Goal: Task Accomplishment & Management: Manage account settings

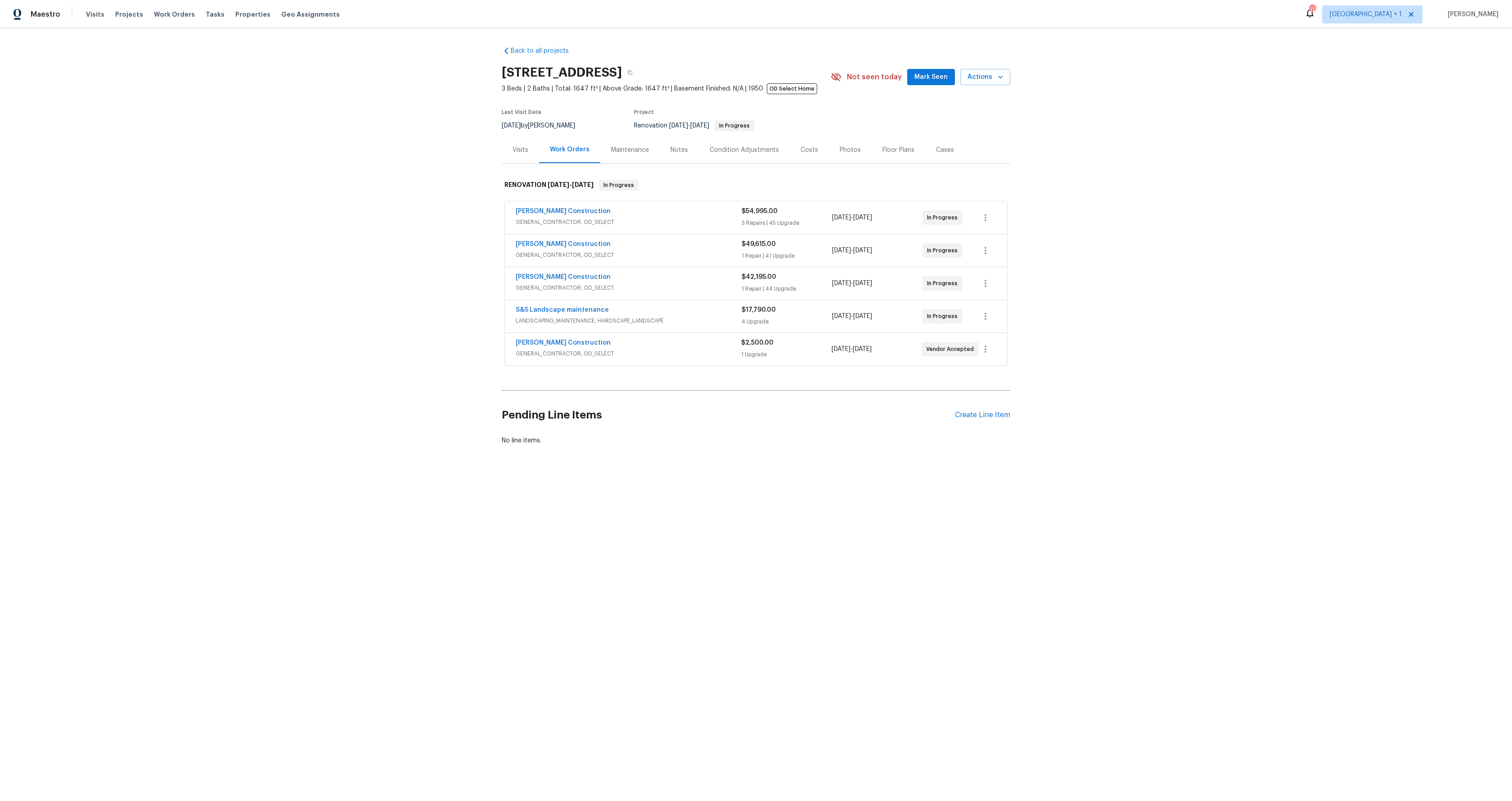
click at [325, 173] on div "Back to all projects 3800 Mayfair Dr, Pasadena, CA 91107 3 Beds | 2 Baths | Tot…" at bounding box center [756, 267] width 1512 height 478
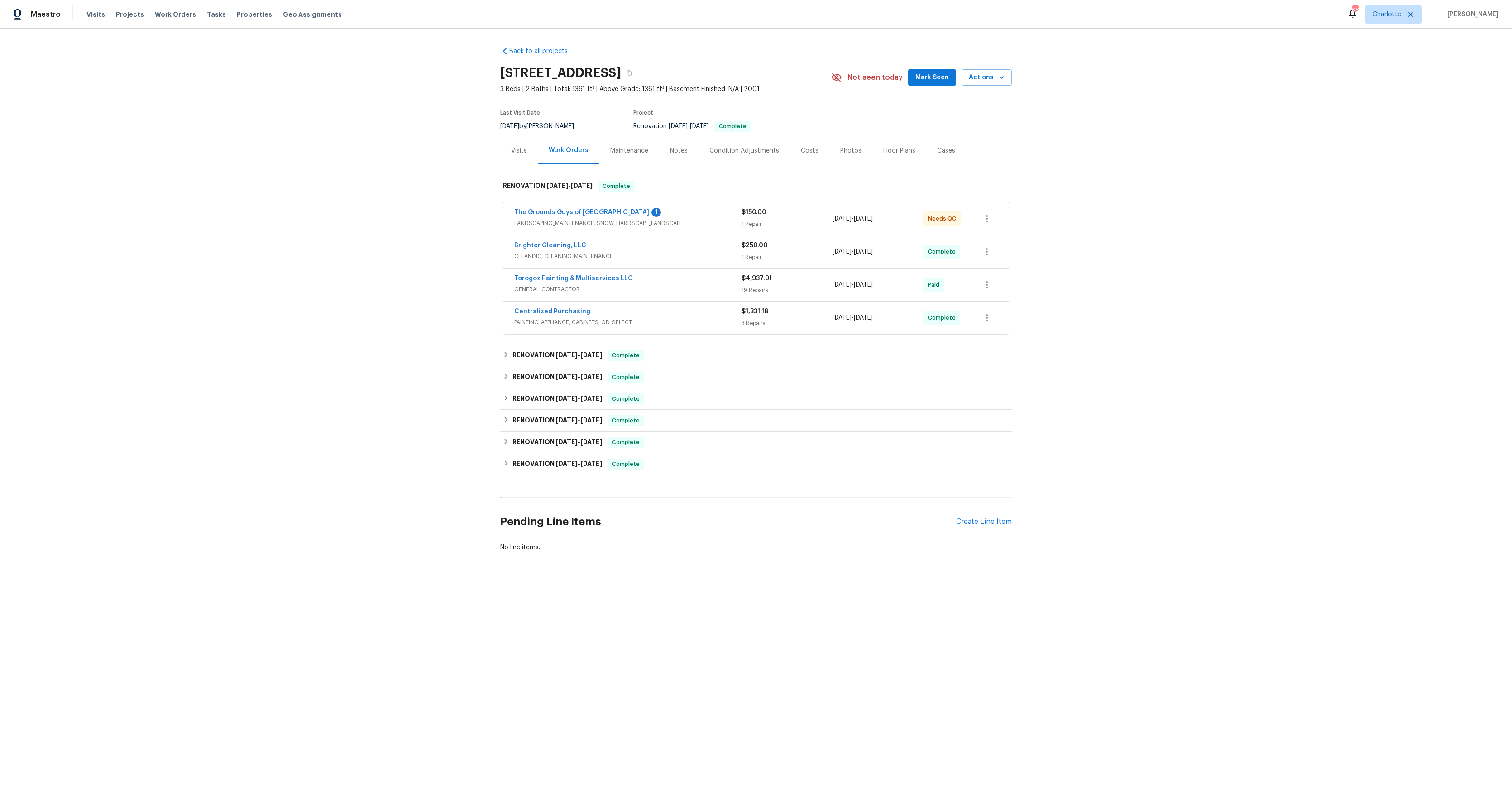
click at [321, 153] on div "Back to all projects [STREET_ADDRESS] 3 Beds | 2 Baths | Total: 1361 ft² | Abov…" at bounding box center [756, 321] width 1512 height 585
click at [375, 138] on div "Back to all projects [STREET_ADDRESS] 3 Beds | 2 Baths | Total: 1361 ft² | Abov…" at bounding box center [756, 321] width 1512 height 585
click at [982, 78] on span "Actions" at bounding box center [987, 78] width 36 height 11
click at [961, 172] on span "Complete Reno" at bounding box center [964, 171] width 88 height 15
click at [1133, 169] on div at bounding box center [756, 398] width 1512 height 796
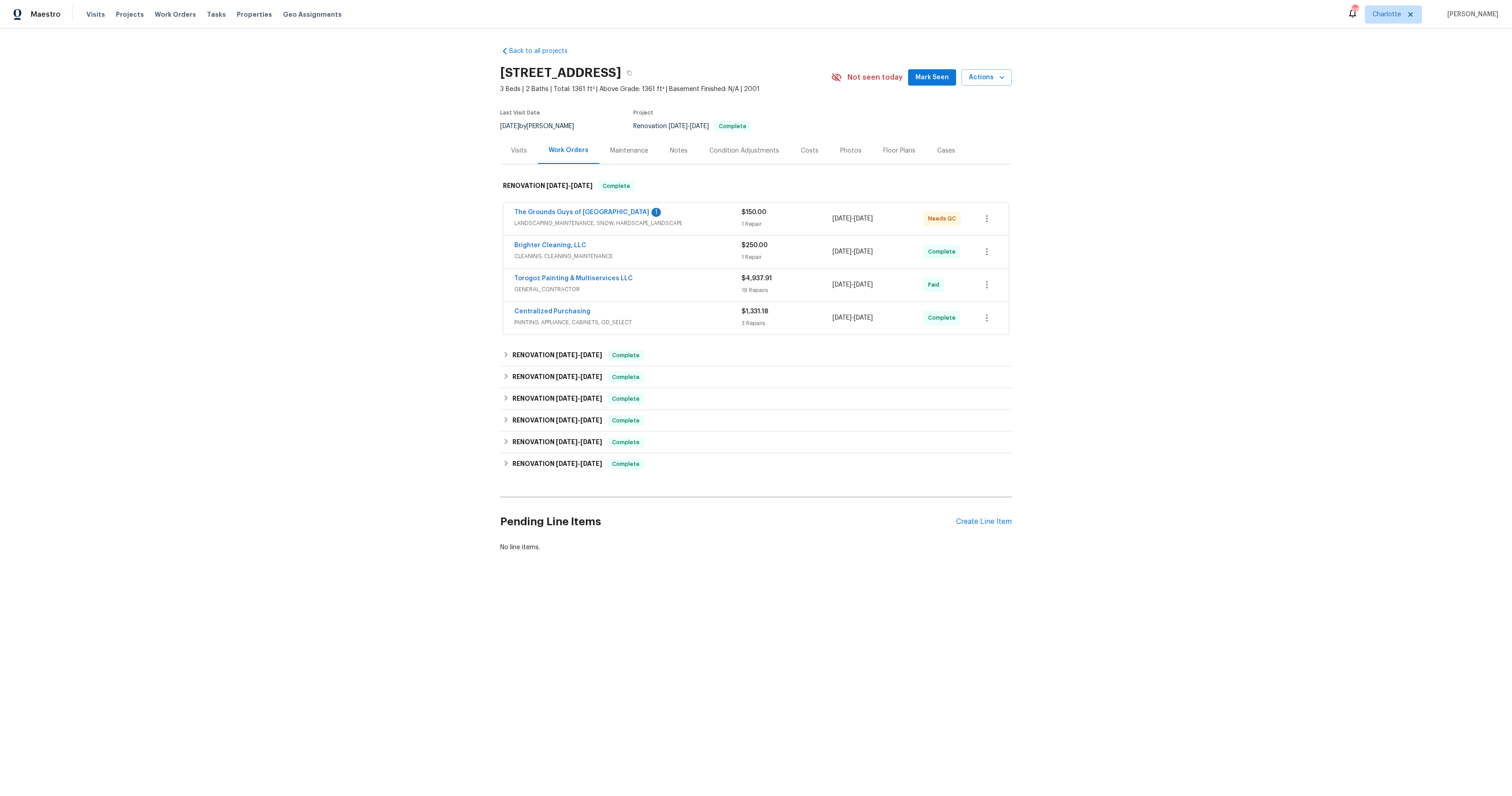
click at [934, 222] on span "Needs QC" at bounding box center [944, 218] width 32 height 9
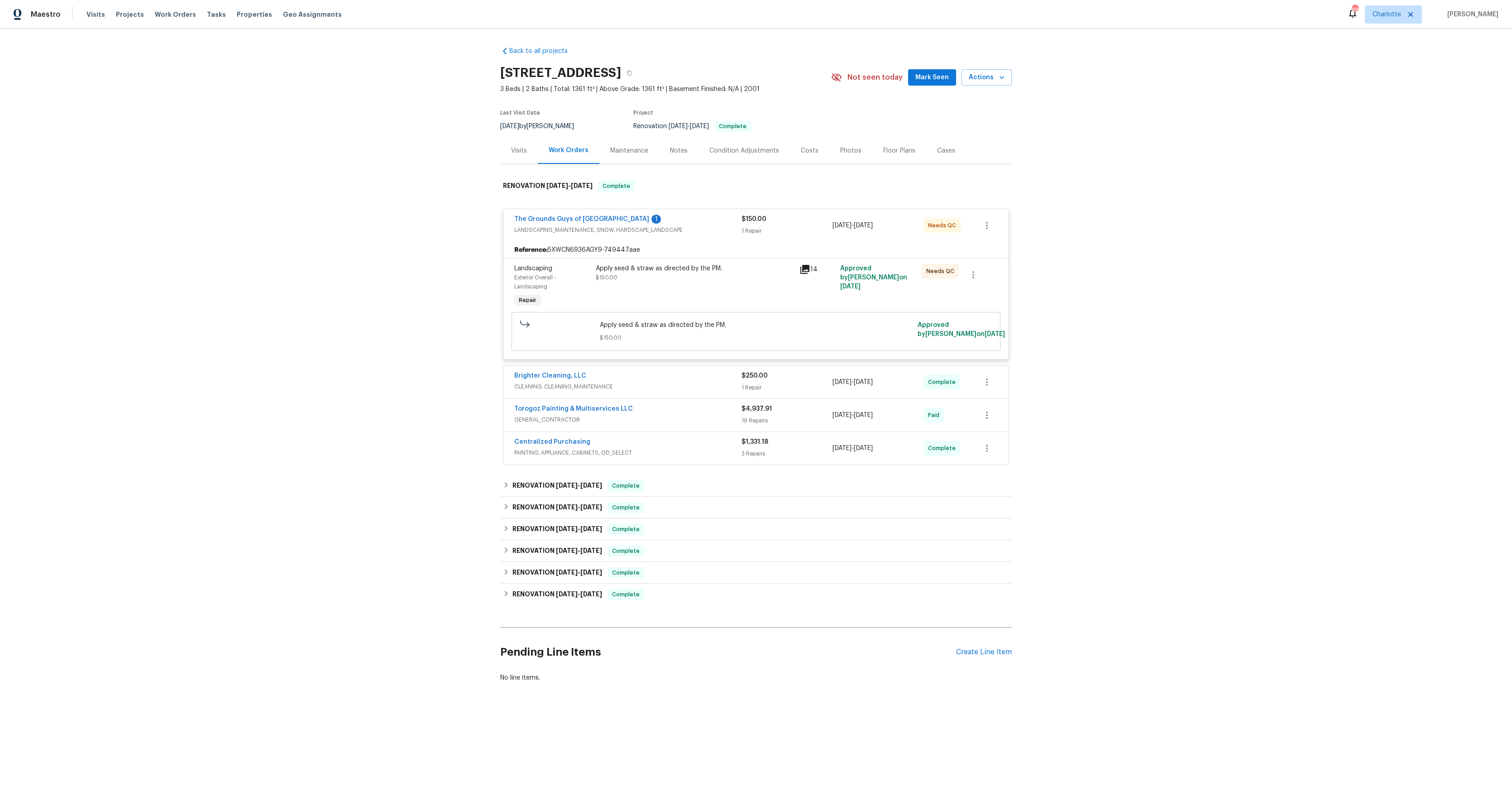
click at [945, 222] on span "Needs QC" at bounding box center [944, 225] width 32 height 9
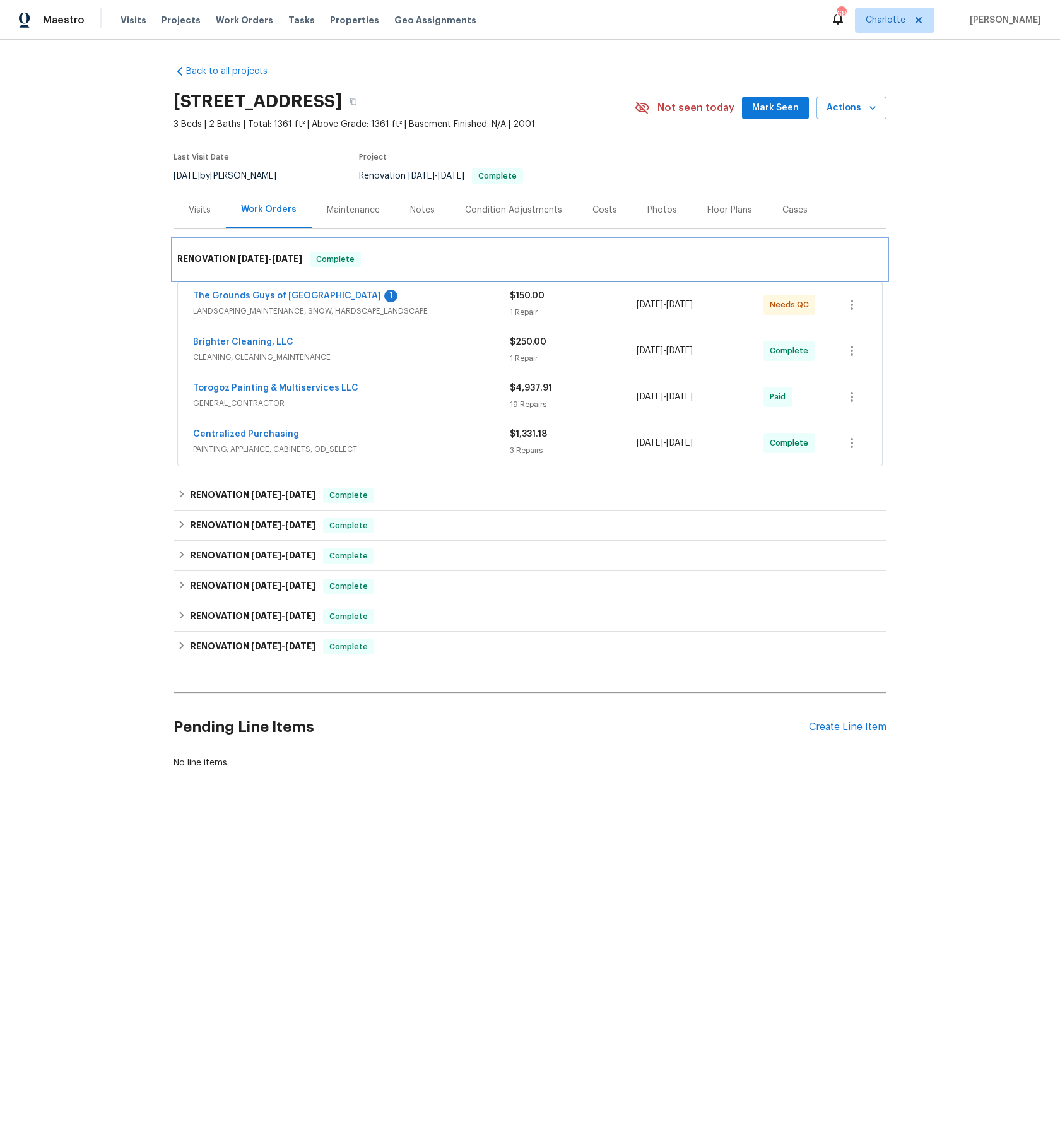
click at [205, 259] on h6 "RENOVATION 8/11/25 - 8/28/25" at bounding box center [239, 259] width 125 height 15
click at [136, 342] on div "Back to all projects [STREET_ADDRESS] 3 Beds | 2 Baths | Total: 1361 ft² | Abov…" at bounding box center [530, 447] width 1060 height 815
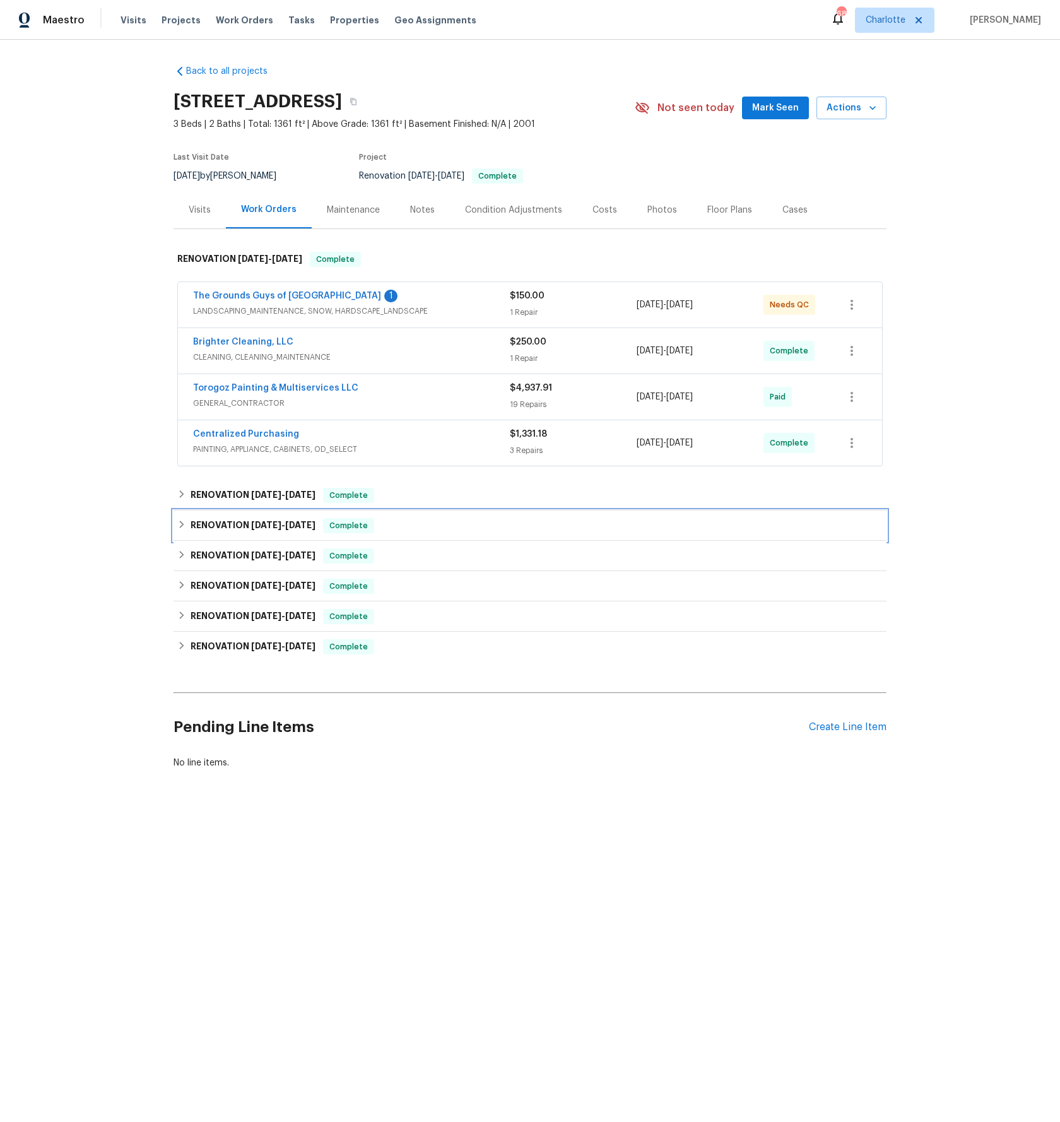
click at [264, 510] on div "RENOVATION 8/11/25 - 8/20/25 Complete Johnson's Mechanical Technologies, LLC HV…" at bounding box center [529, 525] width 713 height 30
click at [262, 498] on span "[DATE]" at bounding box center [266, 494] width 30 height 9
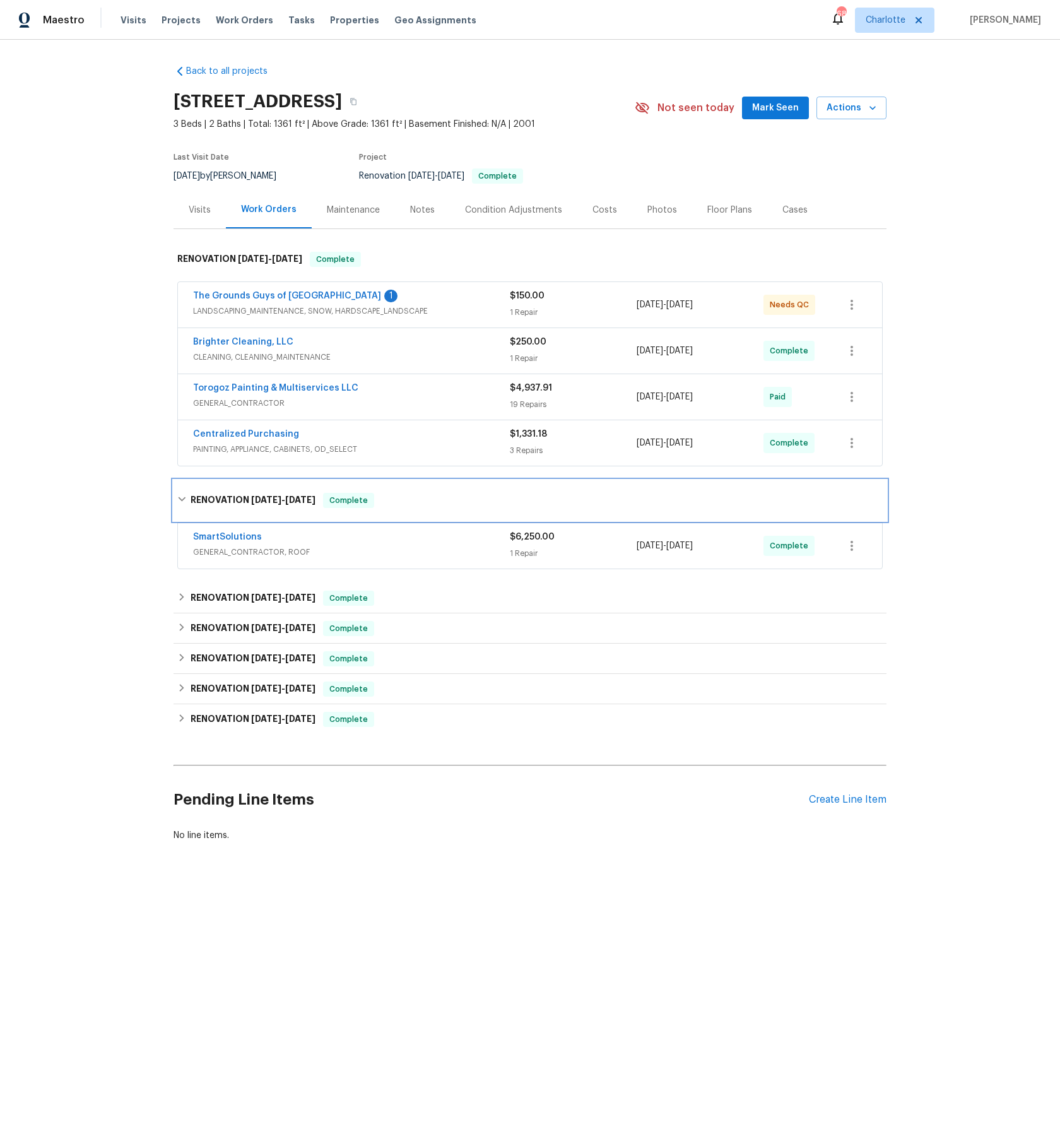
click at [190, 502] on h6 "RENOVATION 8/11/25 - 8/20/25" at bounding box center [252, 500] width 125 height 15
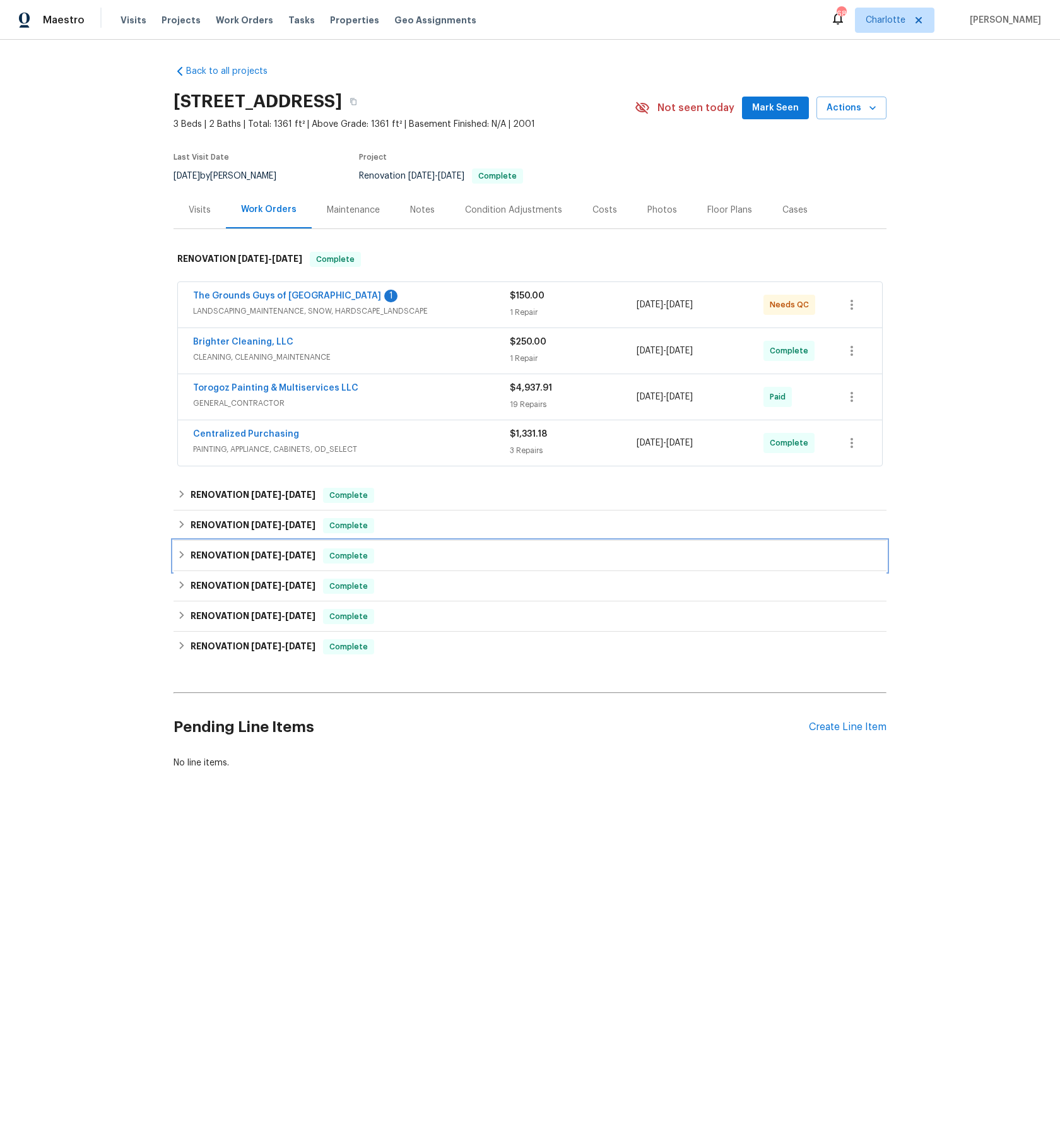
click at [192, 545] on div "RENOVATION 8/11/25 - 8/20/25 Complete" at bounding box center [529, 556] width 713 height 30
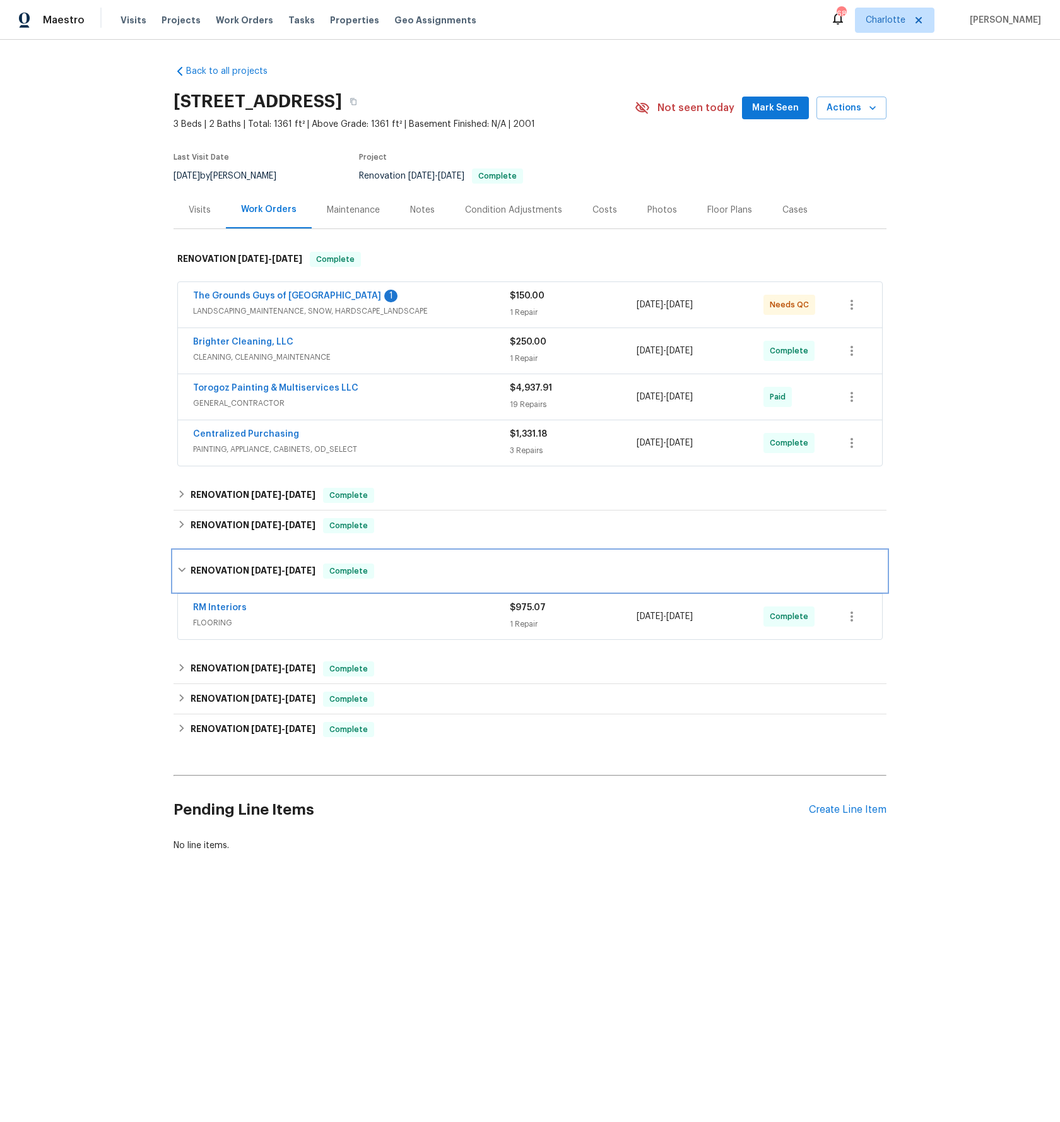
click at [194, 556] on div "RENOVATION 8/11/25 - 8/20/25 Complete" at bounding box center [529, 571] width 713 height 40
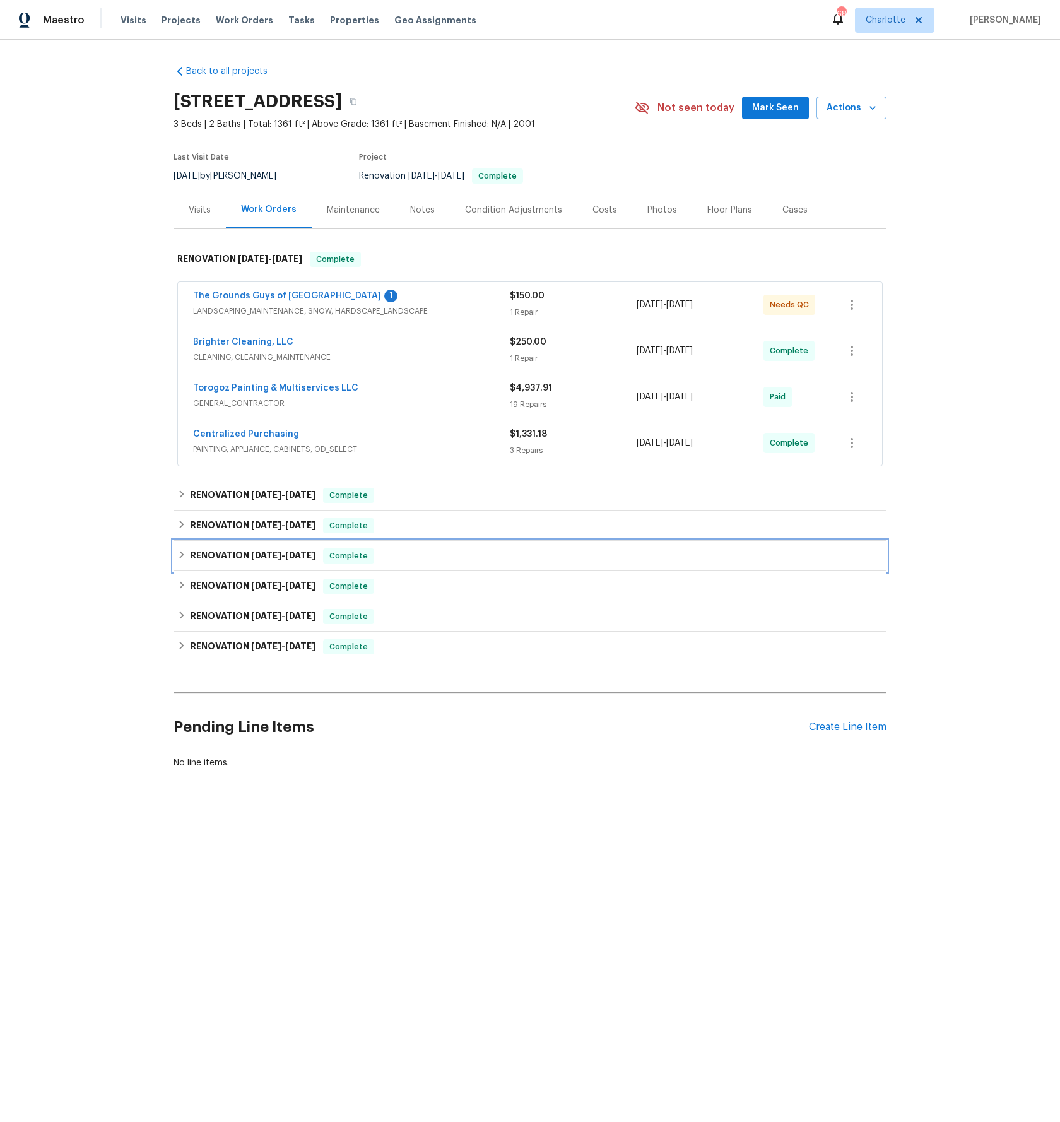
click at [207, 560] on h6 "RENOVATION 8/11/25 - 8/20/25" at bounding box center [252, 555] width 125 height 15
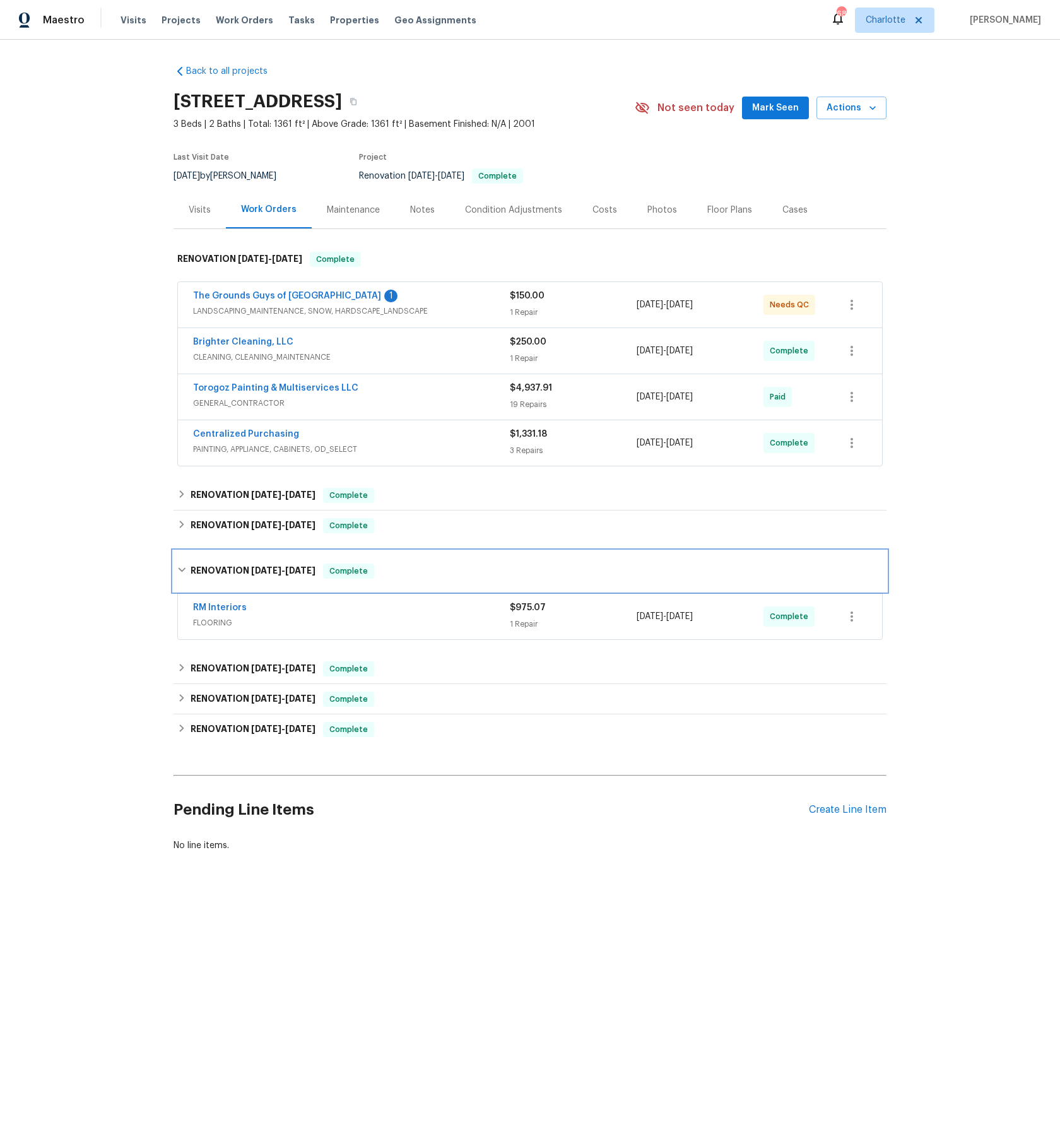
click at [207, 560] on div "RENOVATION 8/11/25 - 8/20/25 Complete" at bounding box center [529, 571] width 713 height 40
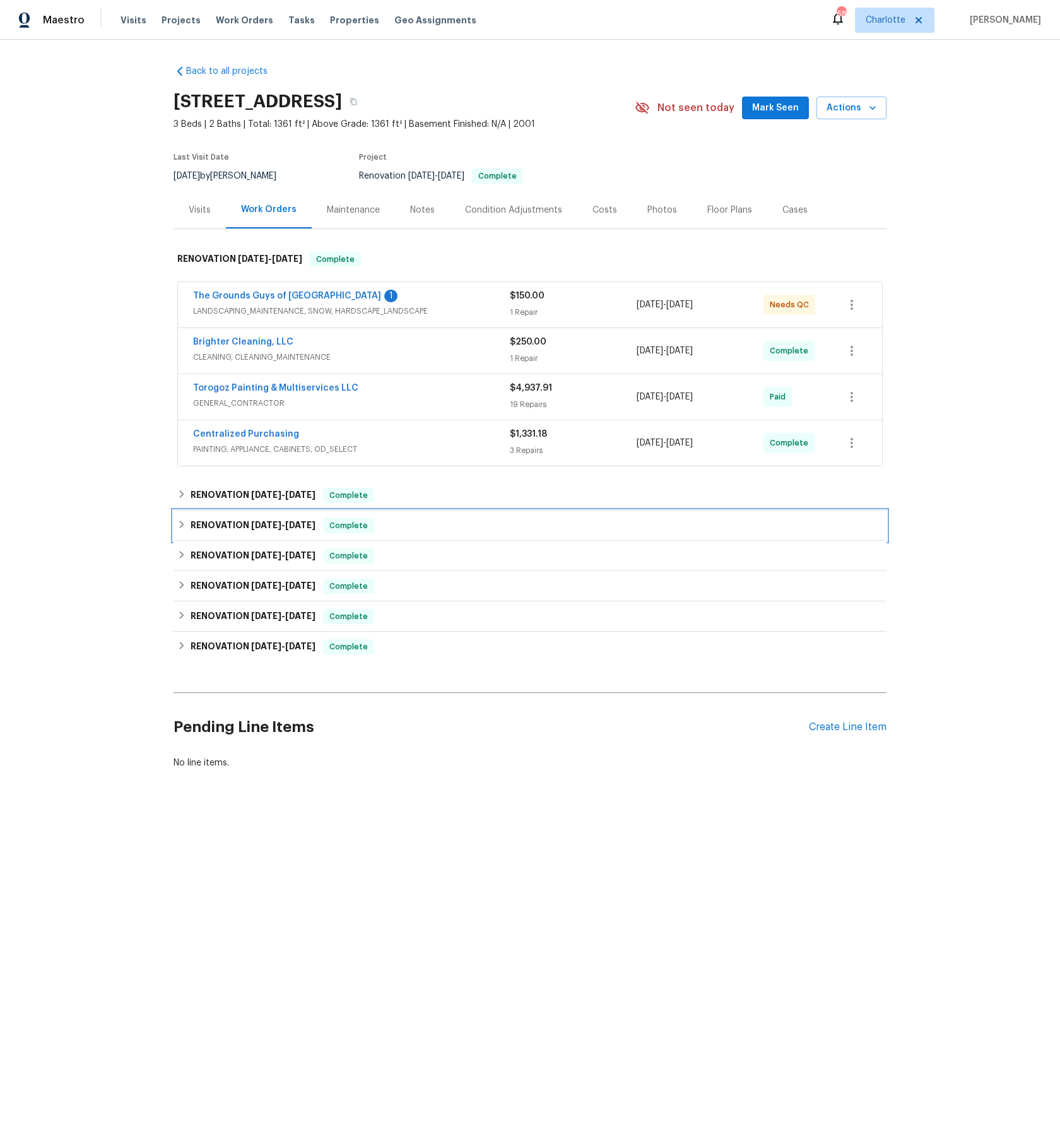
click at [228, 520] on h6 "RENOVATION 8/11/25 - 8/20/25" at bounding box center [252, 525] width 125 height 15
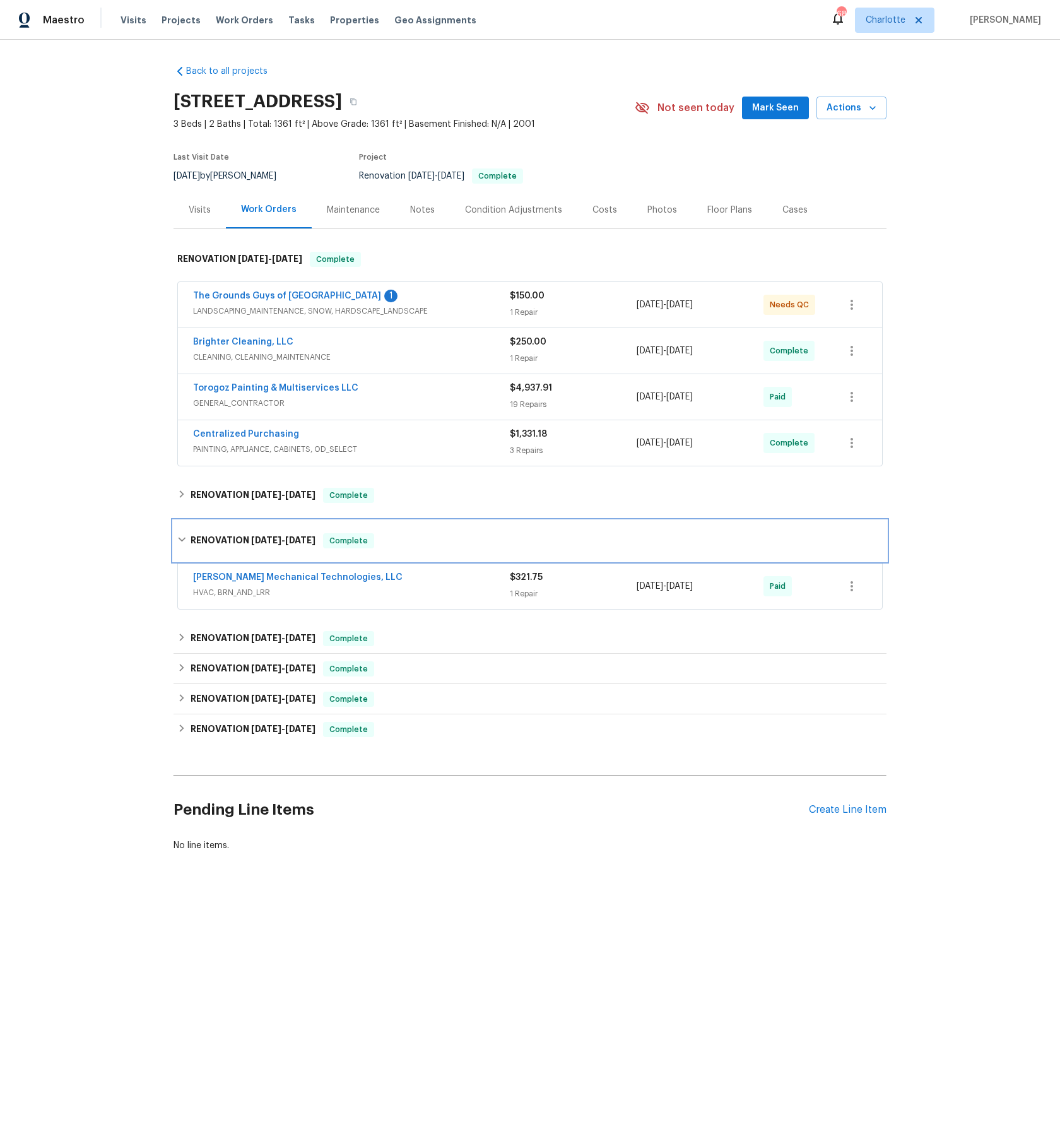
click at [228, 520] on div "RENOVATION 8/11/25 - 8/20/25 Complete" at bounding box center [529, 540] width 713 height 40
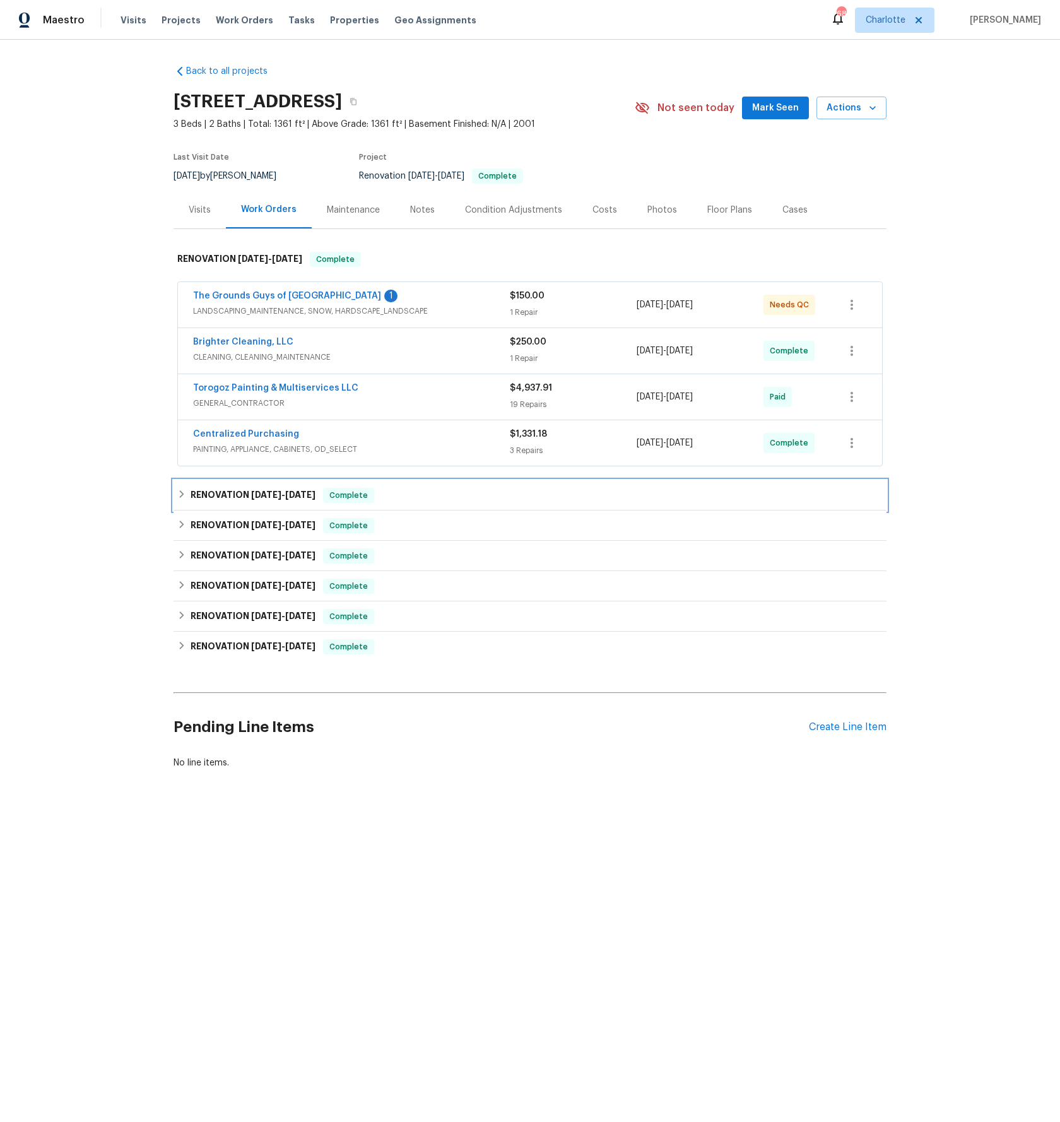
click at [237, 500] on h6 "RENOVATION 8/11/25 - 8/20/25" at bounding box center [252, 495] width 125 height 15
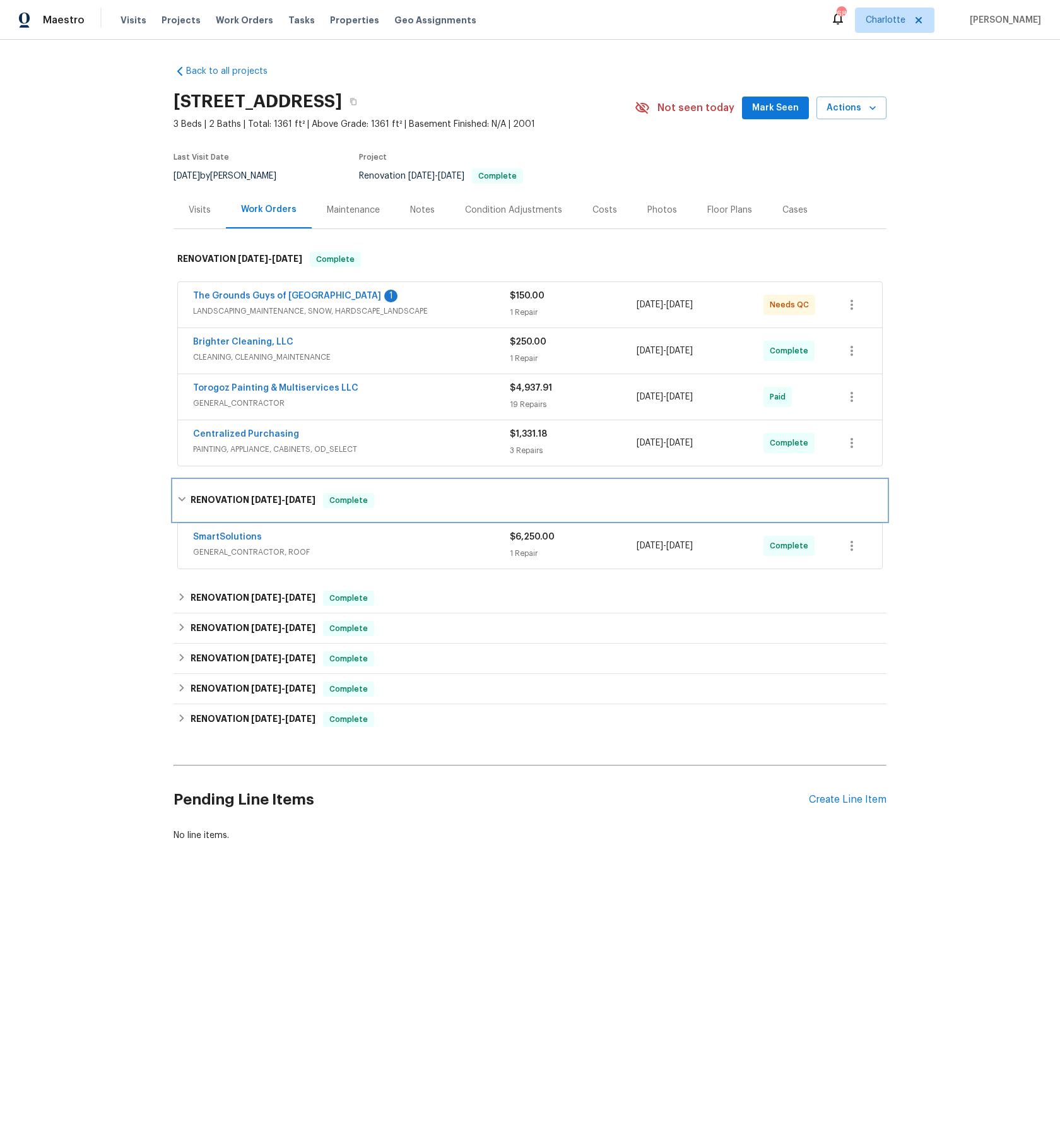
click at [237, 500] on h6 "RENOVATION 8/11/25 - 8/20/25" at bounding box center [252, 500] width 125 height 15
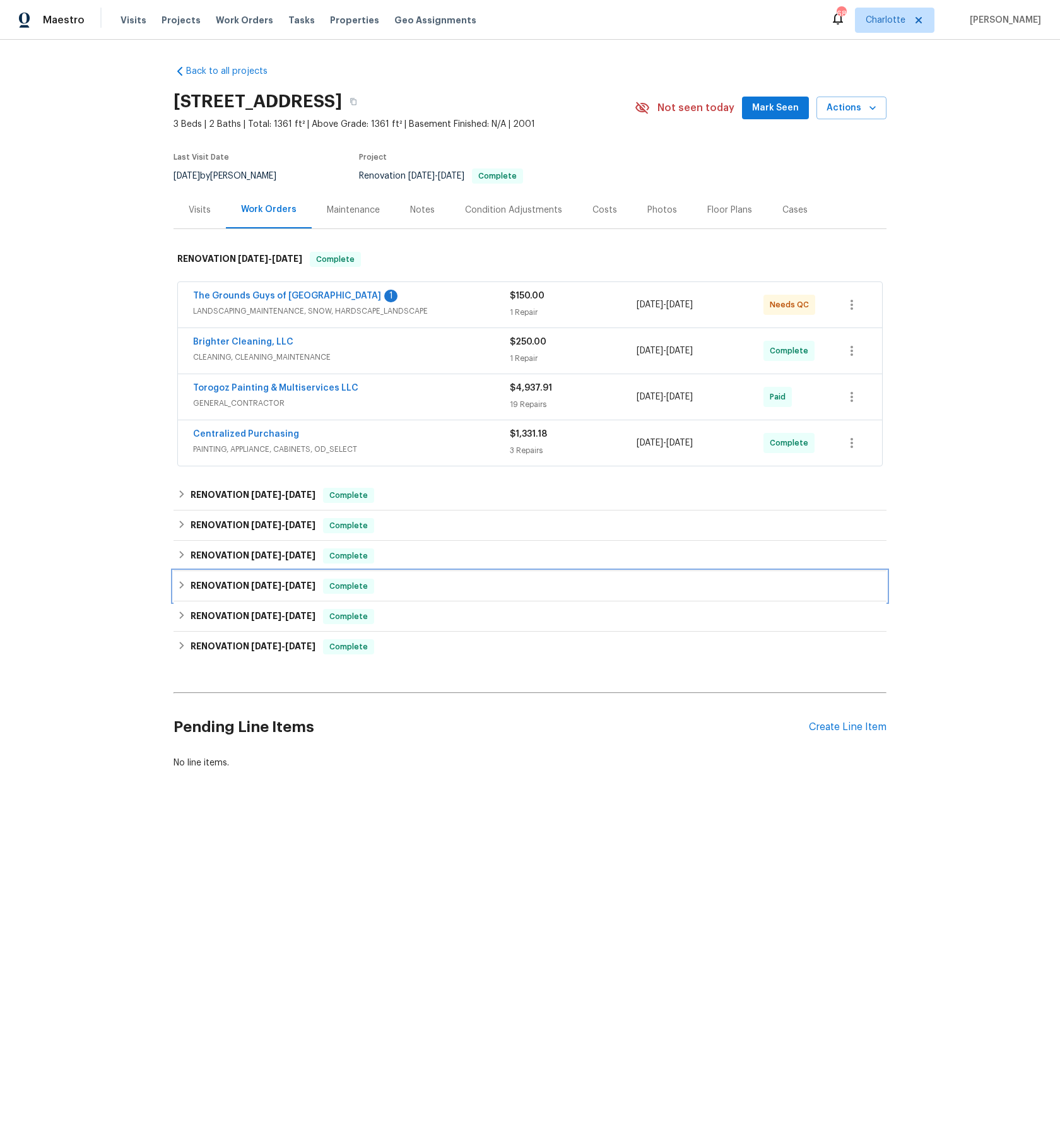
click at [261, 600] on div "Back to all projects [STREET_ADDRESS] 3 Beds | 2 Baths | Total: 1361 ft² | Abov…" at bounding box center [529, 417] width 713 height 724
click at [259, 595] on div "RENOVATION 8/11/25 - 8/20/25 Complete" at bounding box center [529, 586] width 713 height 30
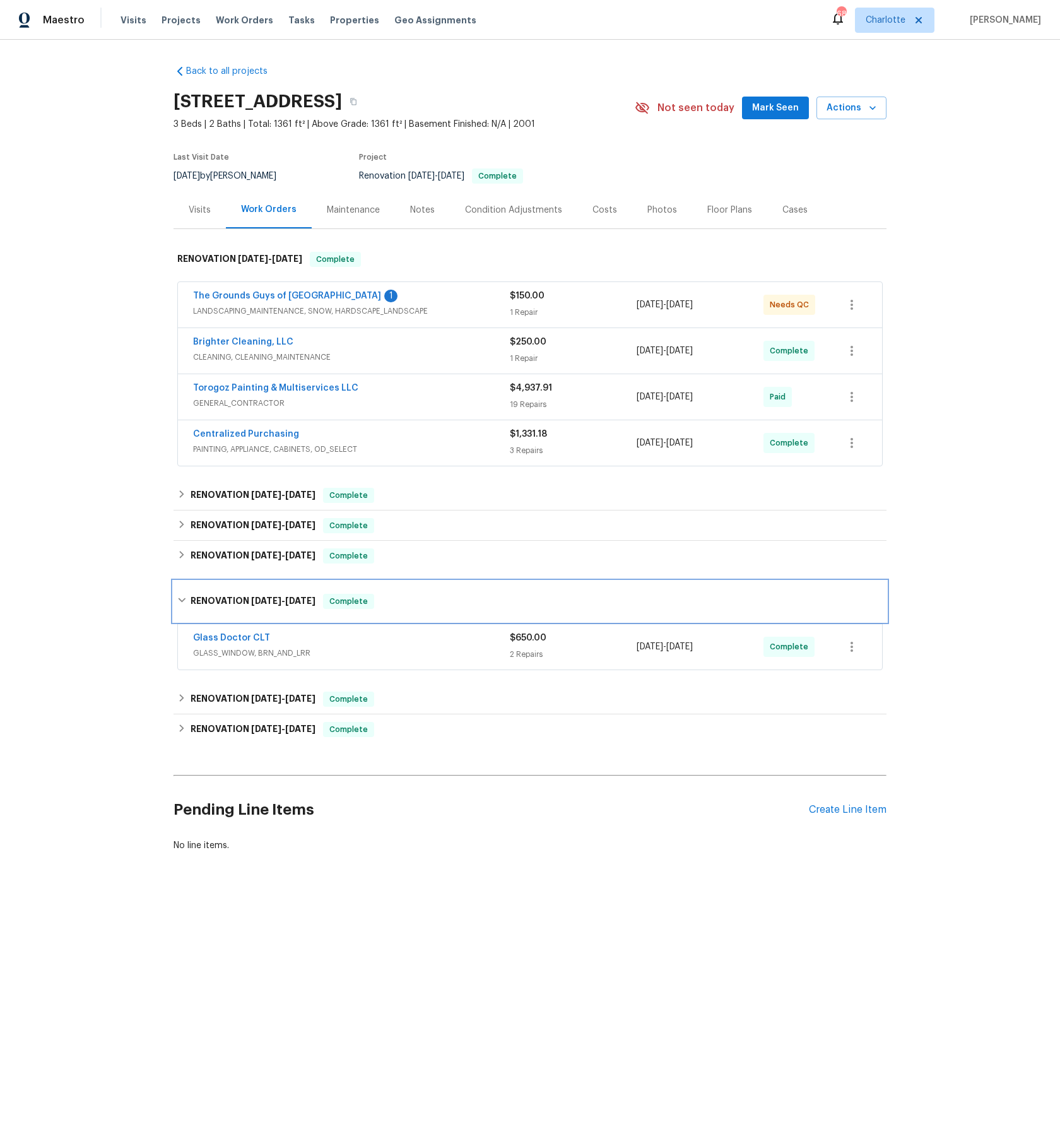
click at [255, 589] on div "RENOVATION 8/11/25 - 8/20/25 Complete" at bounding box center [529, 601] width 713 height 40
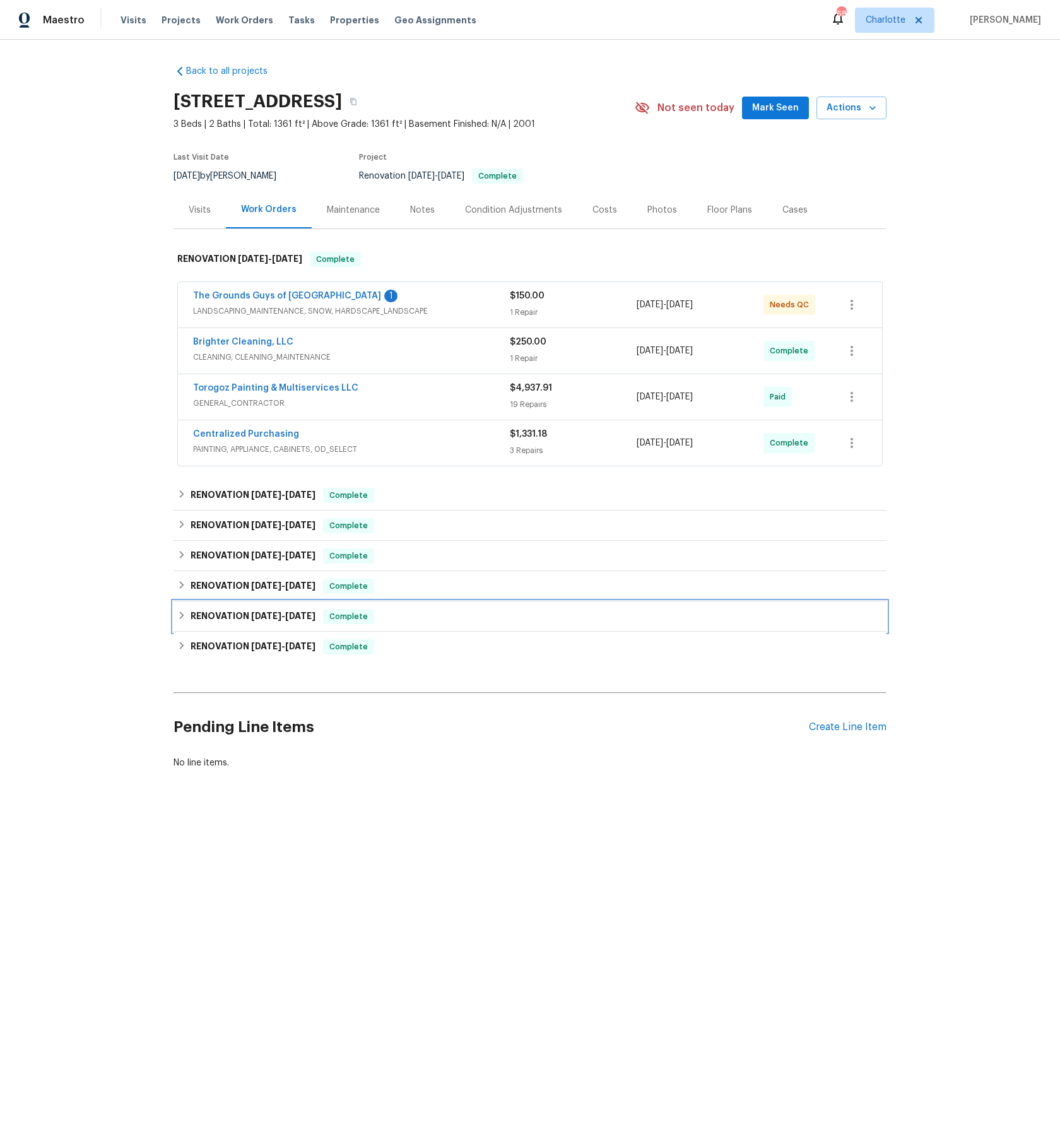
click at [252, 614] on span "[DATE]" at bounding box center [266, 615] width 30 height 9
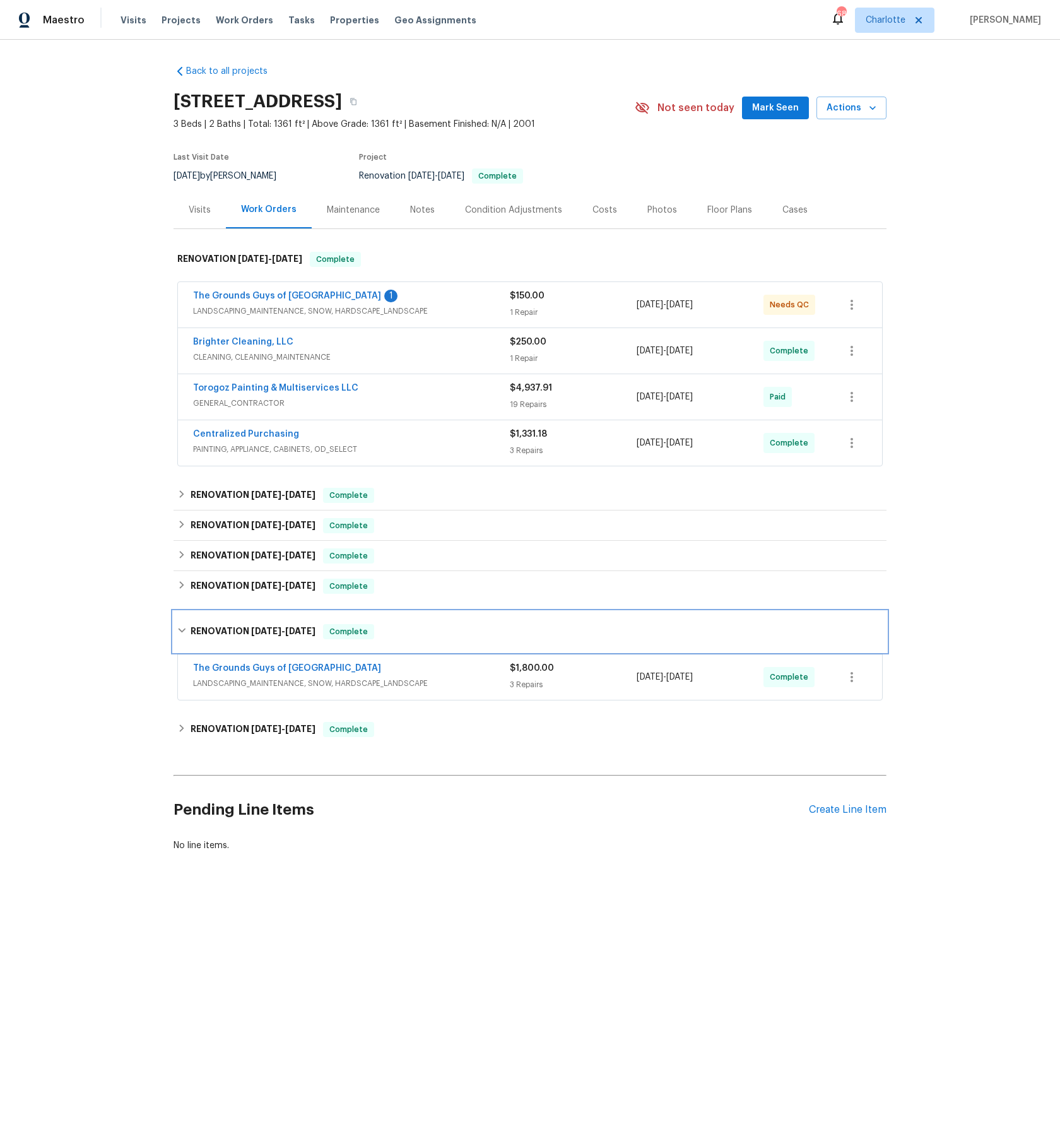
click at [252, 614] on div "RENOVATION 8/11/25 - 8/20/25 Complete" at bounding box center [529, 631] width 713 height 40
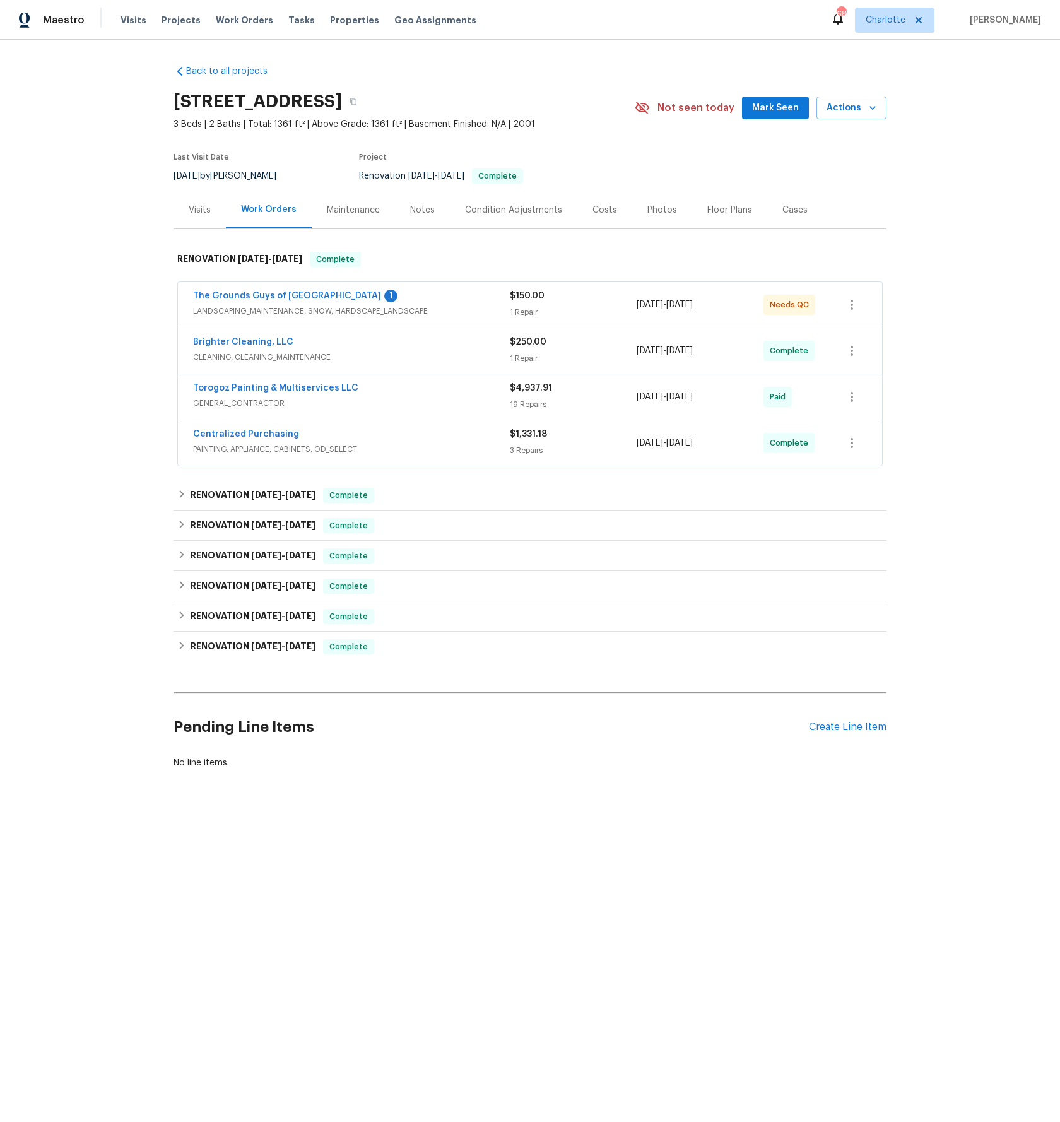
click at [138, 612] on div "Back to all projects [STREET_ADDRESS] 3 Beds | 2 Baths | Total: 1361 ft² | Abov…" at bounding box center [530, 447] width 1060 height 815
click at [242, 627] on div "RENOVATION 8/11/25 - 8/20/25 Complete" at bounding box center [529, 616] width 713 height 30
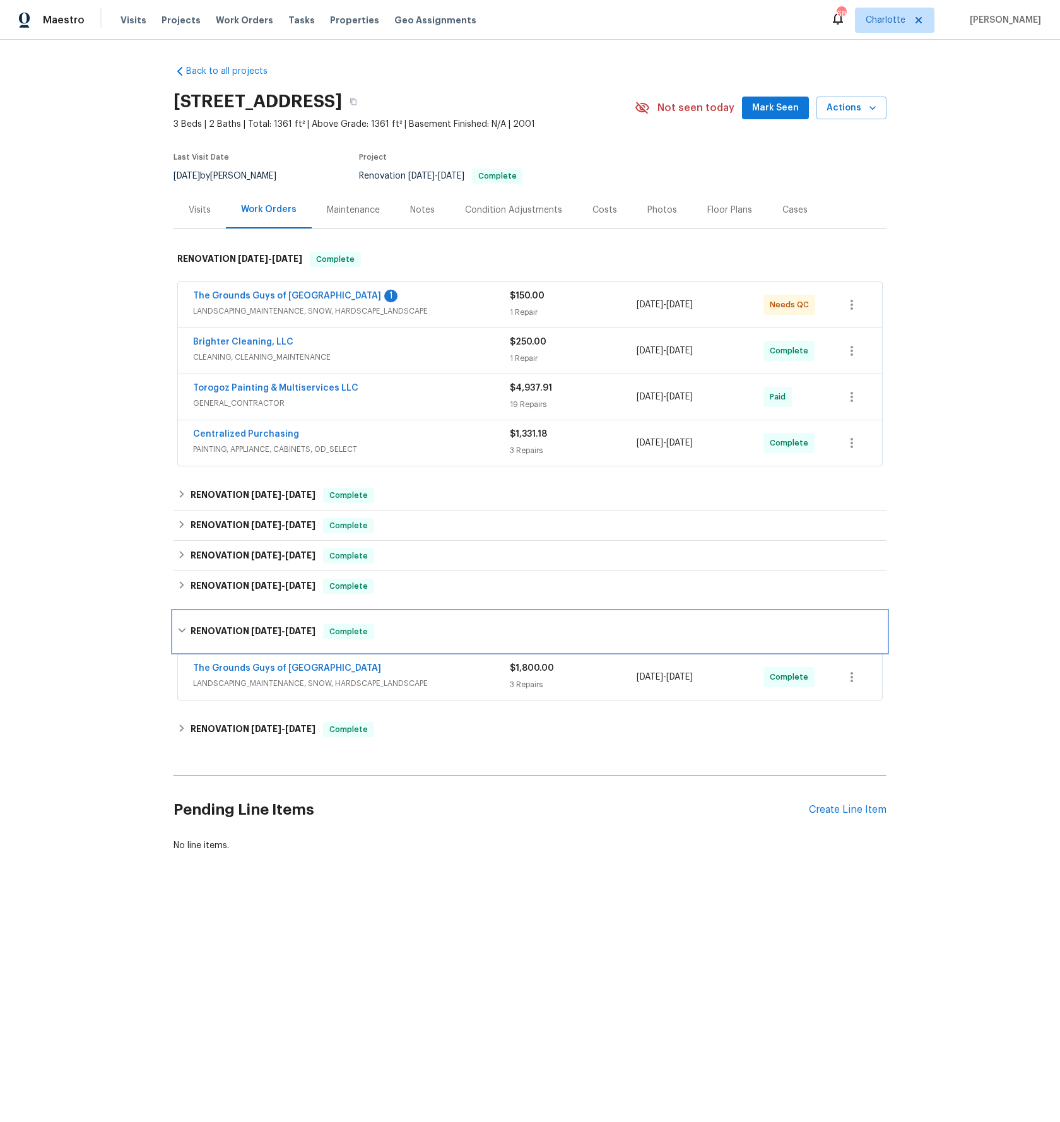
click at [242, 624] on h6 "RENOVATION 8/11/25 - 8/20/25" at bounding box center [252, 631] width 125 height 15
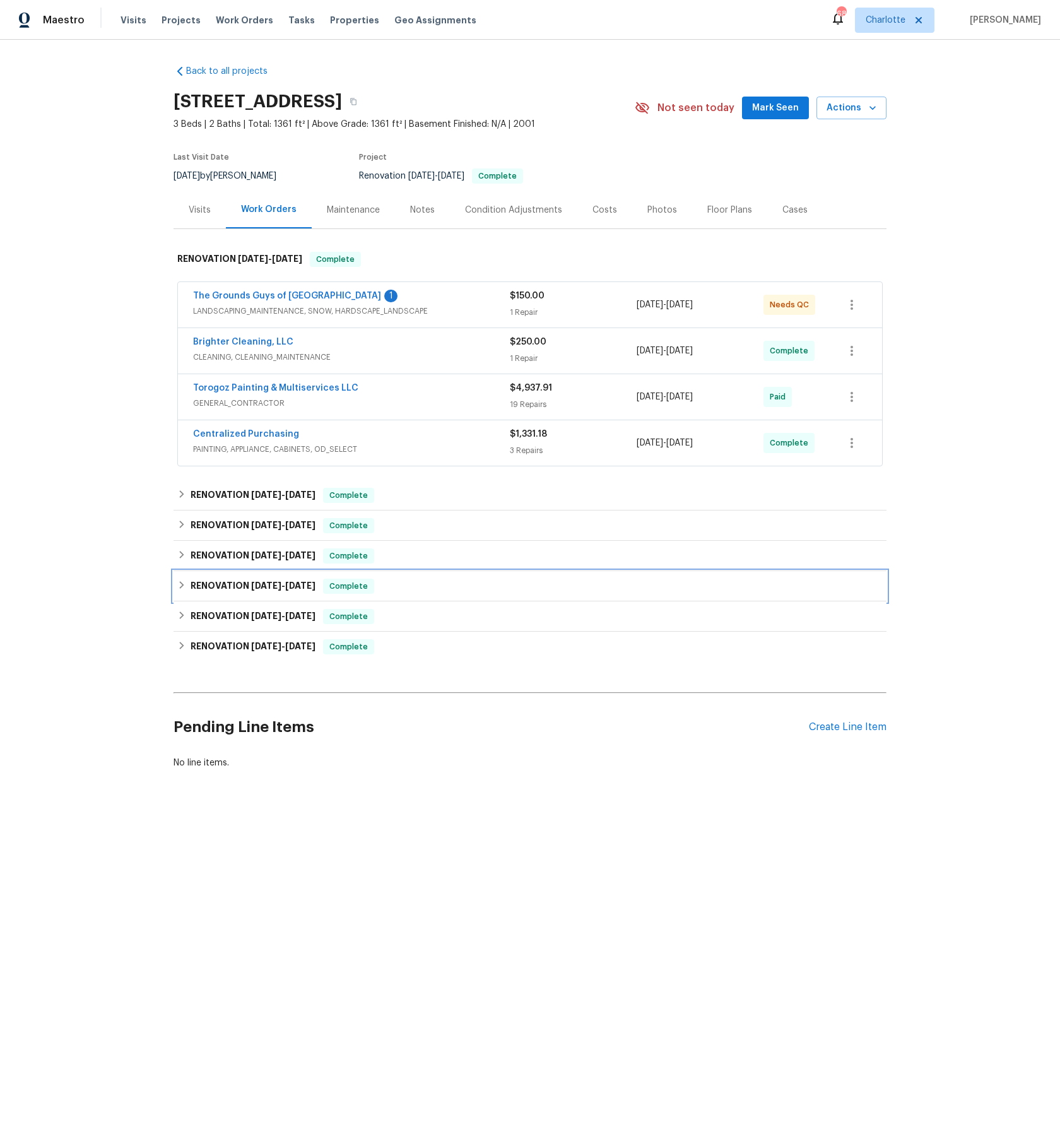
click at [244, 582] on h6 "RENOVATION 8/11/25 - 8/20/25" at bounding box center [252, 585] width 125 height 15
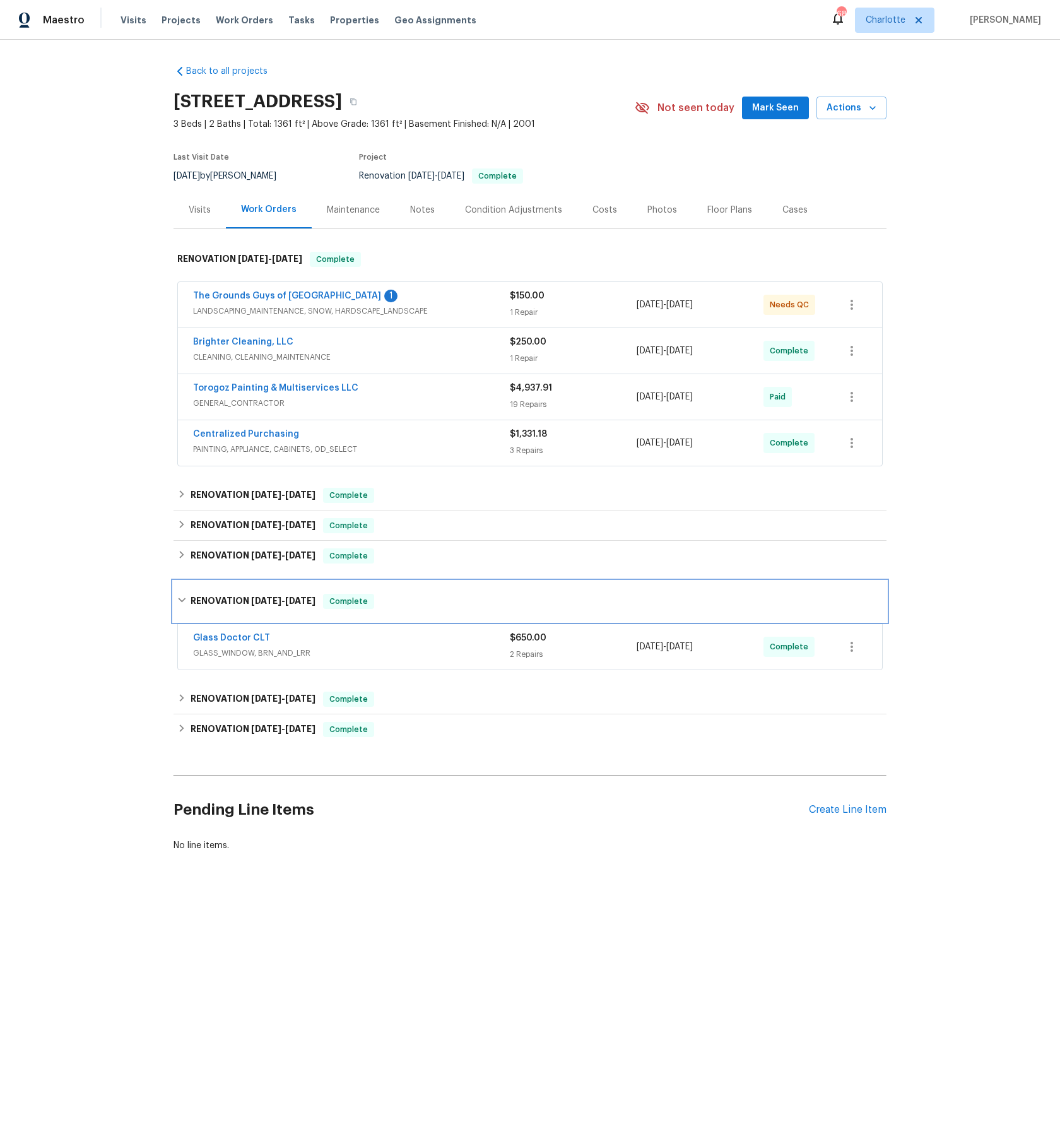
click at [244, 582] on div "RENOVATION 8/11/25 - 8/20/25 Complete" at bounding box center [529, 601] width 713 height 40
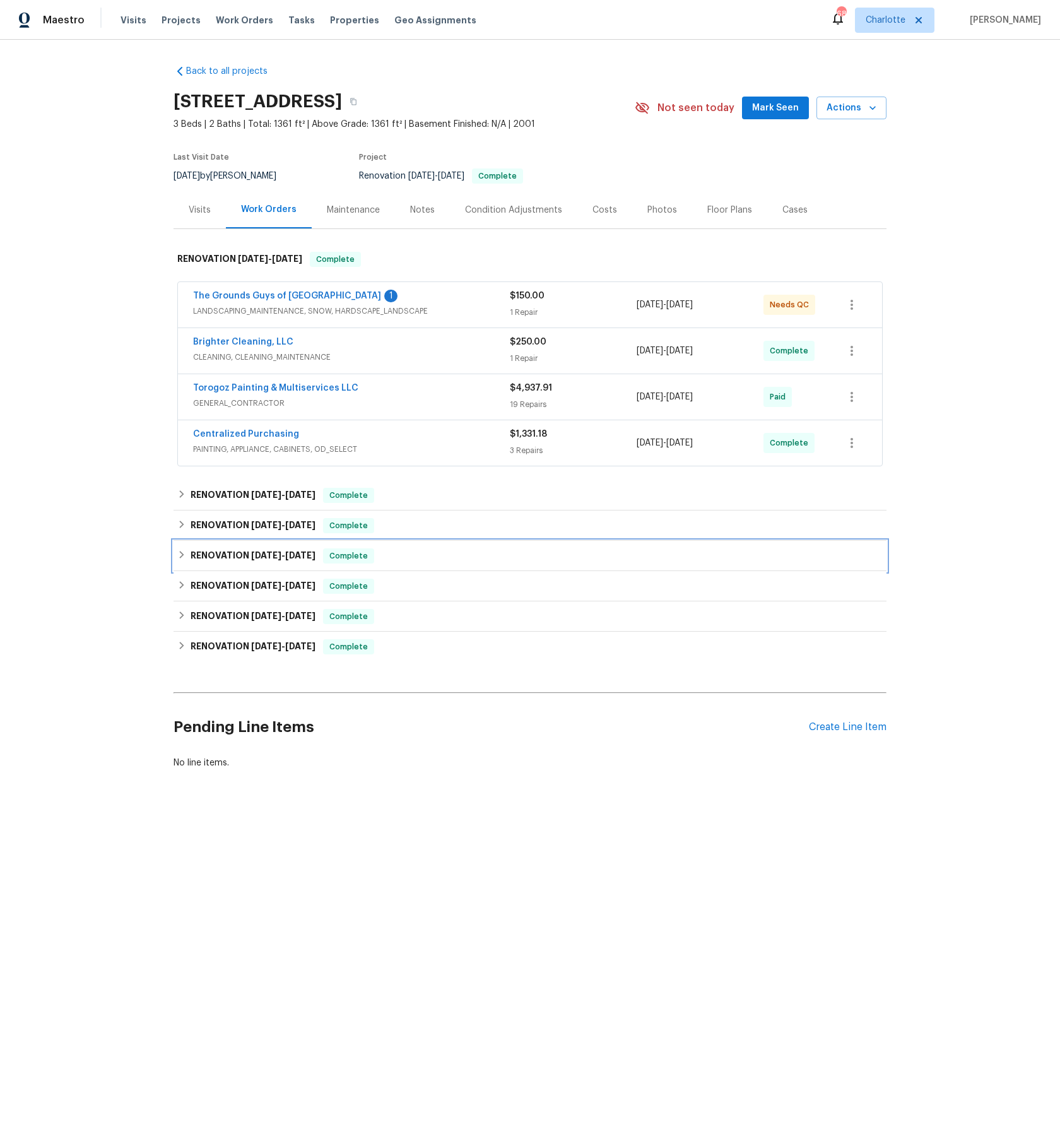
click at [243, 547] on div "RENOVATION 8/11/25 - 8/20/25 Complete" at bounding box center [529, 556] width 713 height 30
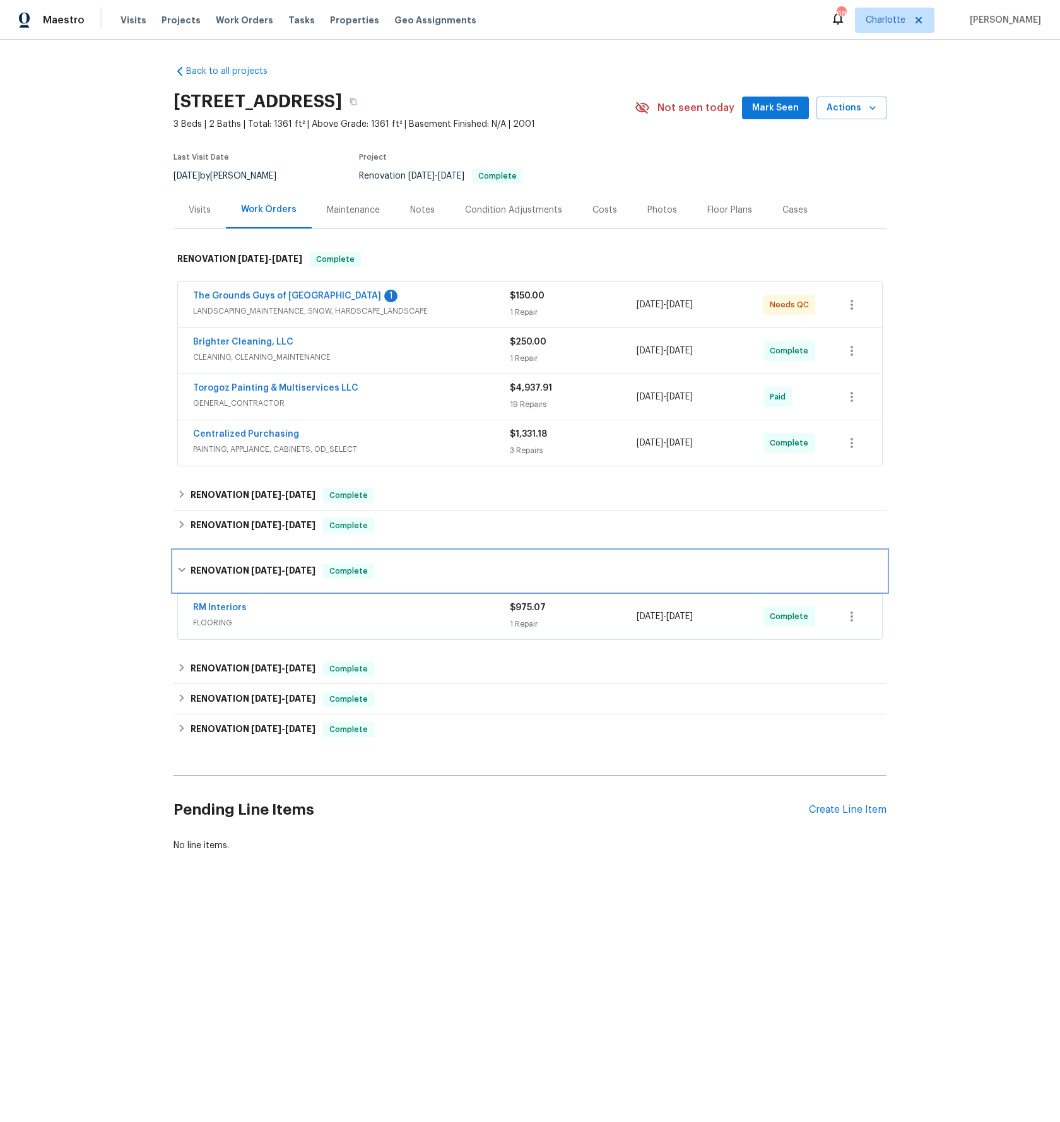
click at [239, 559] on div "RENOVATION 8/11/25 - 8/20/25 Complete" at bounding box center [529, 571] width 713 height 40
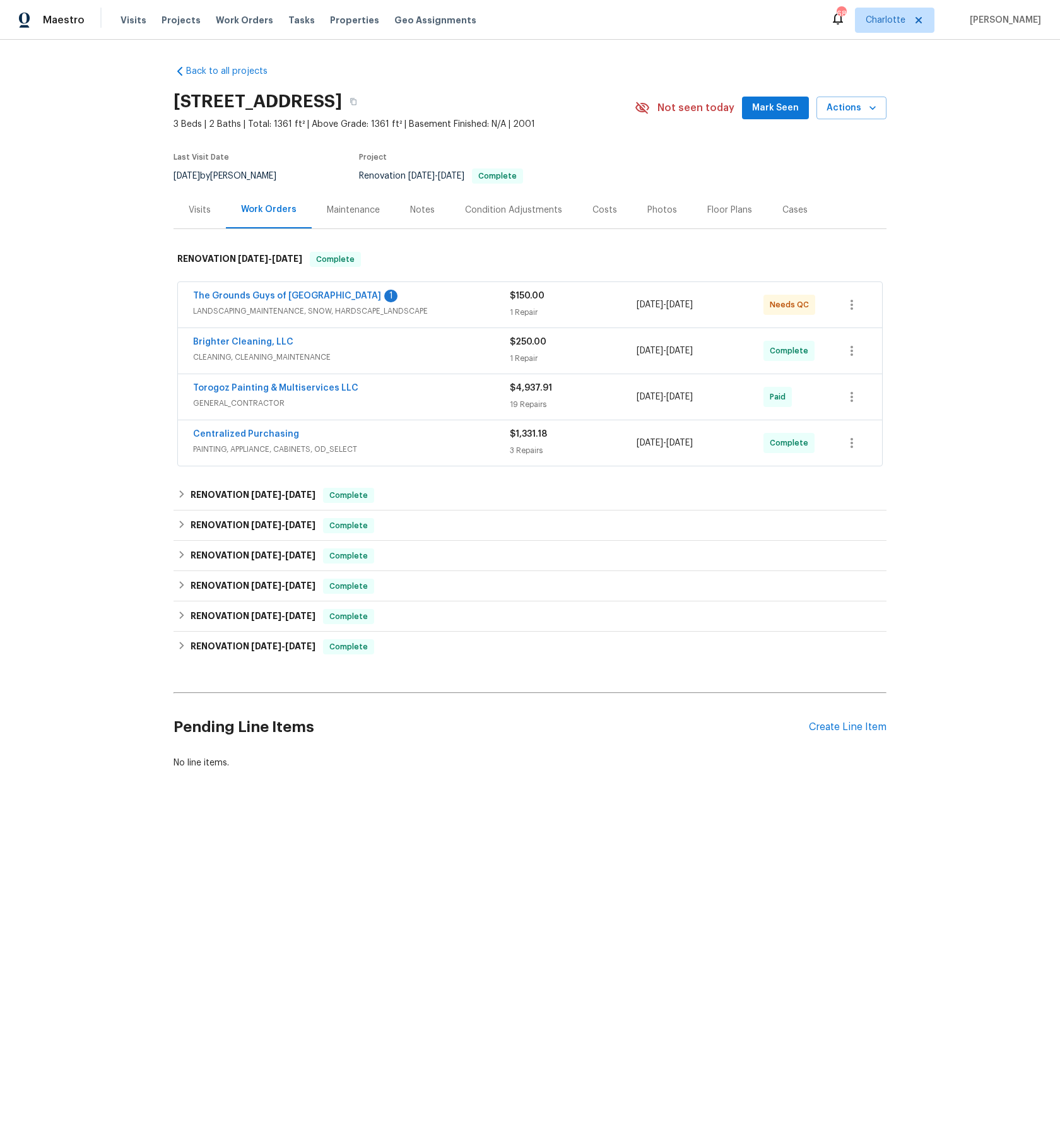
click at [330, 295] on div "The Grounds Guys of Huntersville 1" at bounding box center [351, 297] width 317 height 15
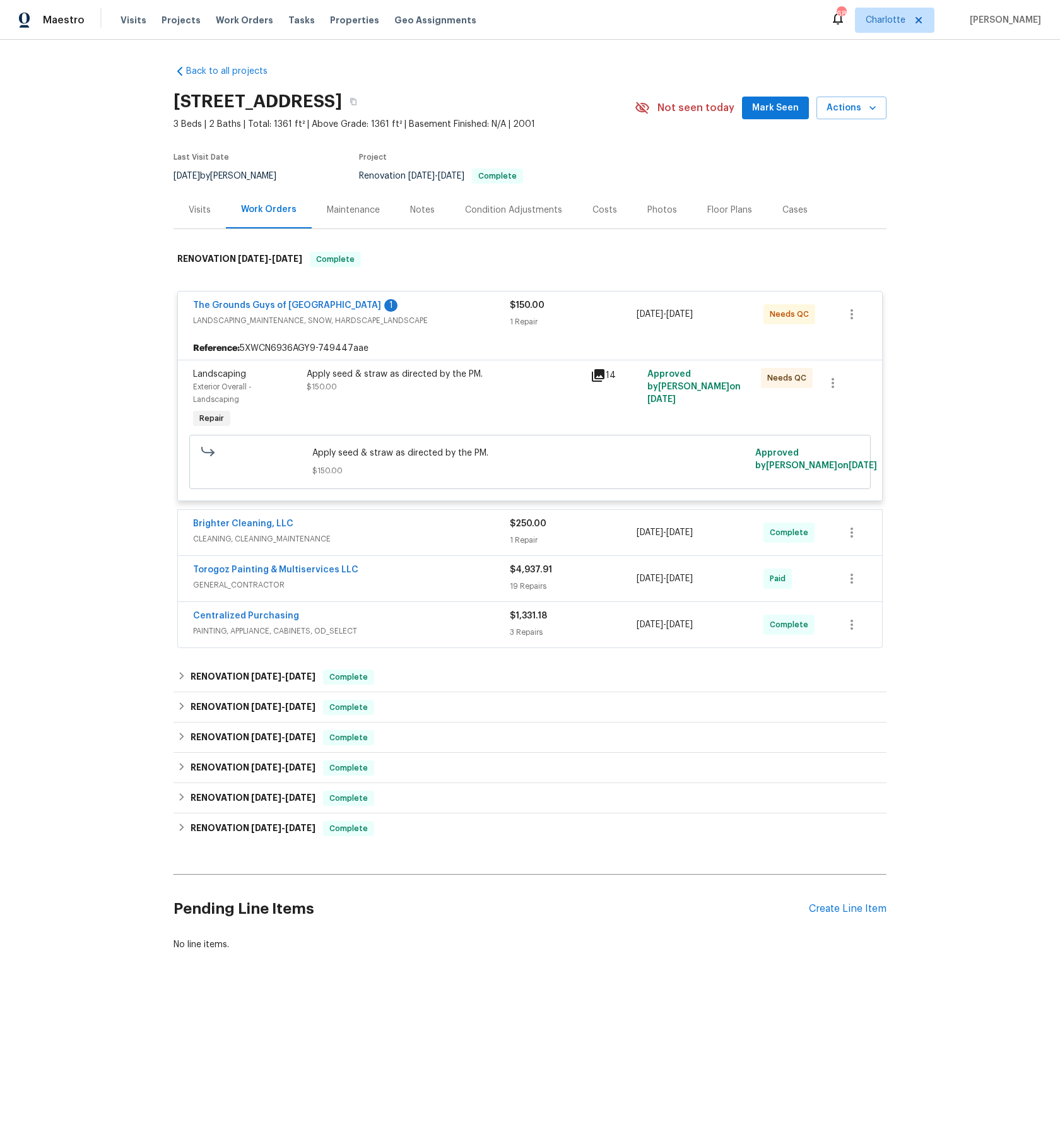
click at [447, 310] on div "The Grounds Guys of Huntersville 1" at bounding box center [351, 306] width 317 height 15
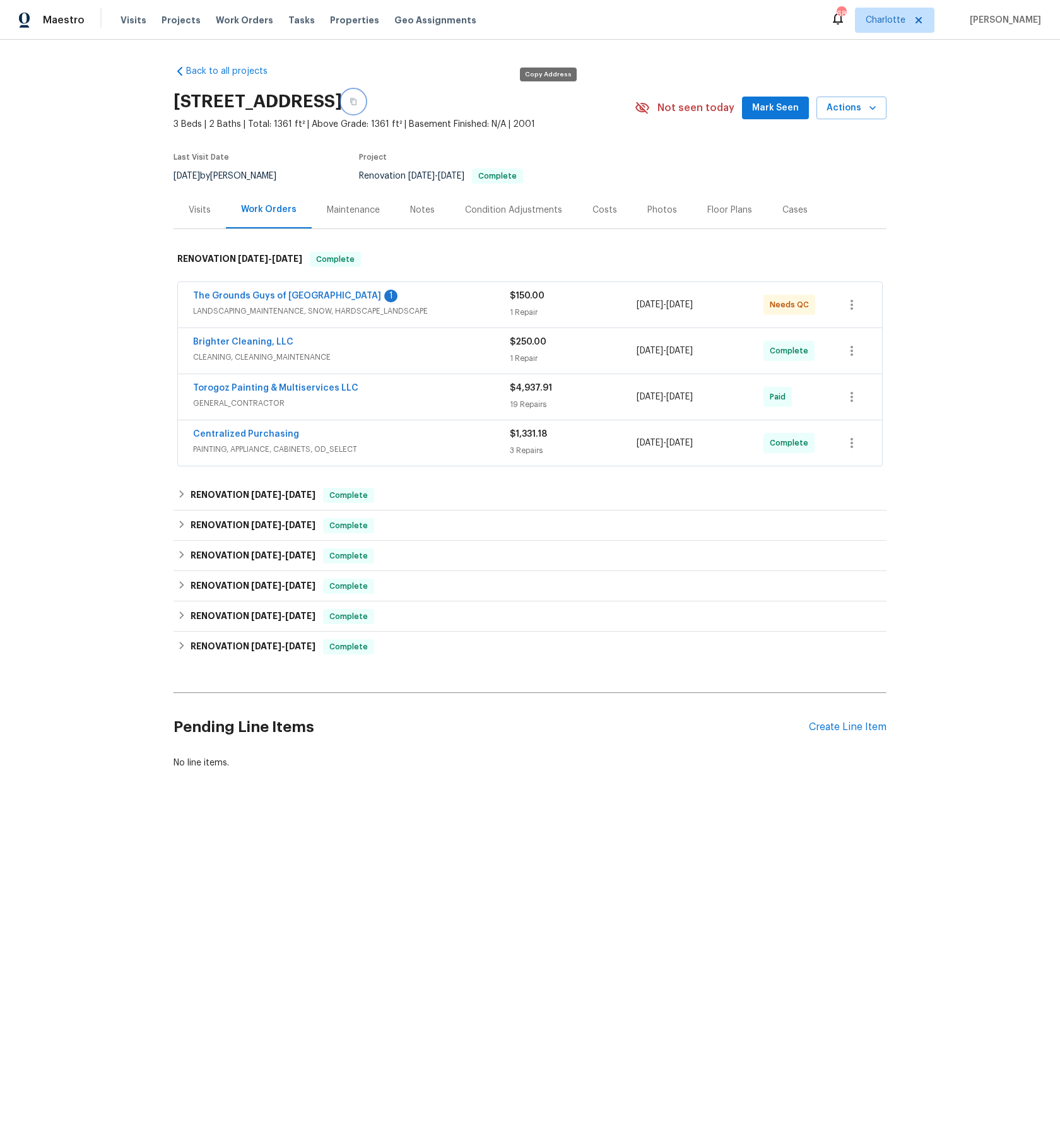
click at [365, 107] on button "button" at bounding box center [353, 101] width 23 height 23
click at [853, 103] on span "Actions" at bounding box center [851, 108] width 50 height 16
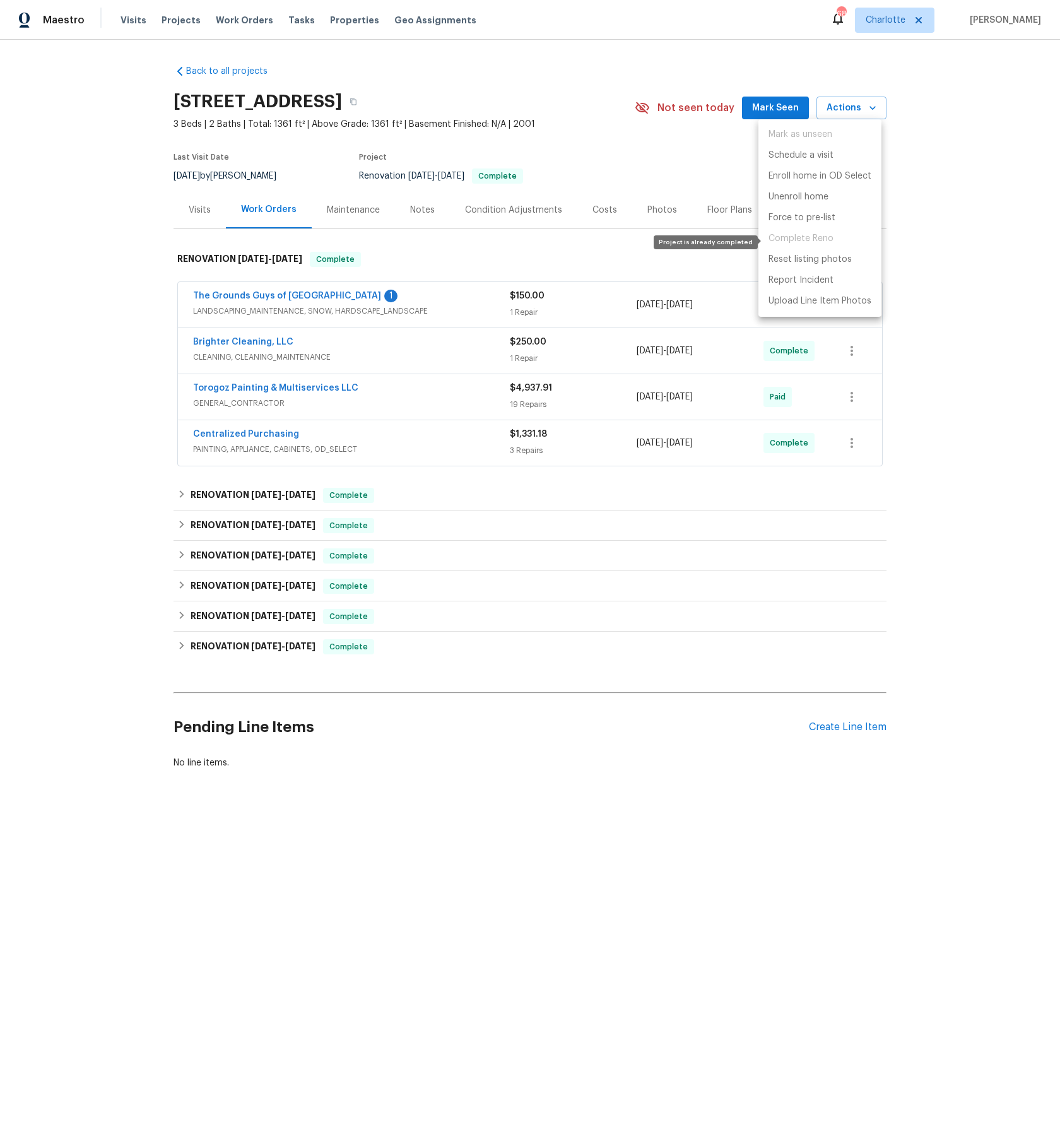
click at [824, 240] on span "Complete Reno" at bounding box center [819, 238] width 123 height 21
drag, startPoint x: 681, startPoint y: 873, endPoint x: 592, endPoint y: 756, distance: 147.2
click at [679, 874] on div at bounding box center [530, 561] width 1060 height 1122
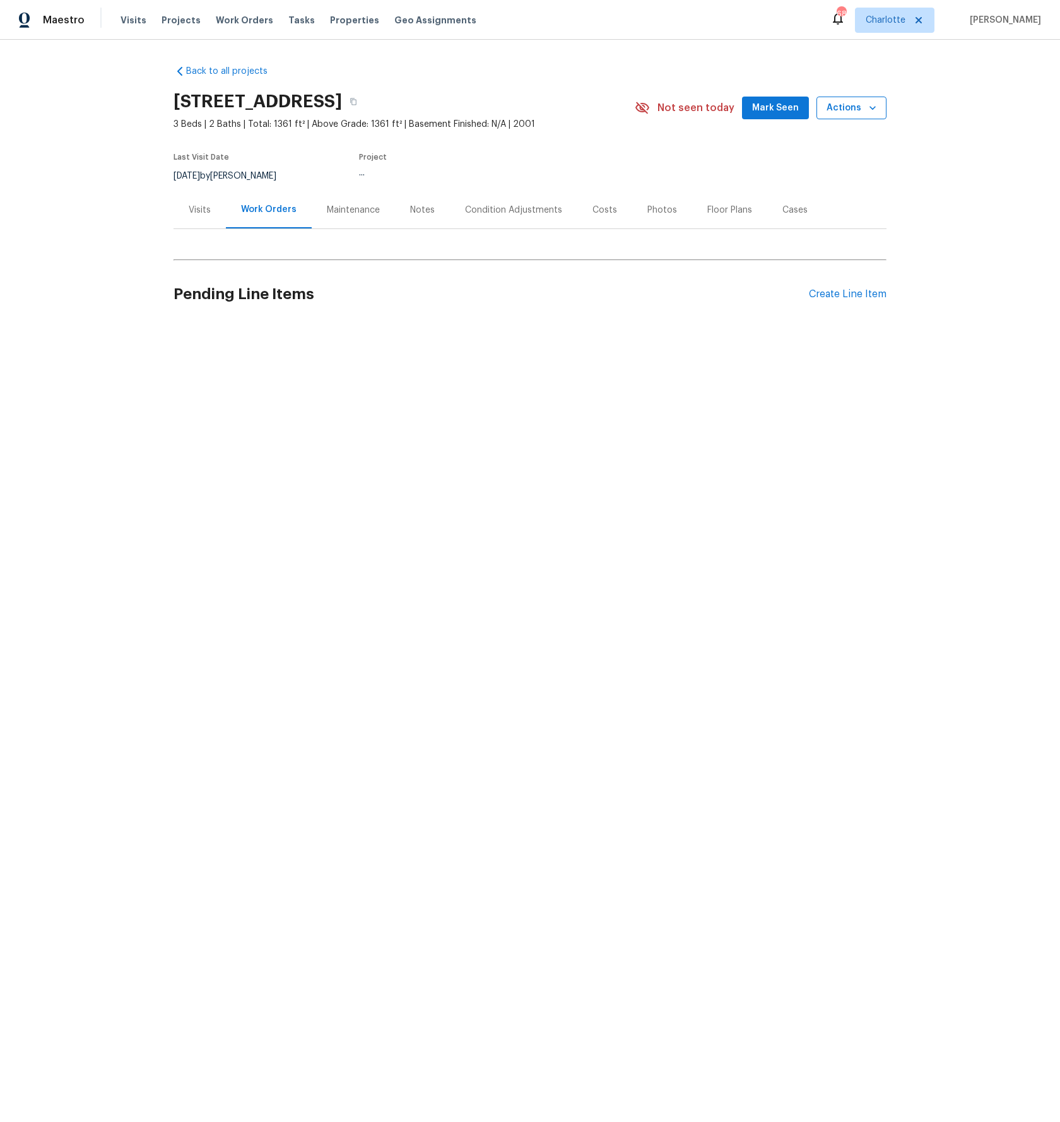
click at [859, 114] on span "Actions" at bounding box center [851, 108] width 50 height 16
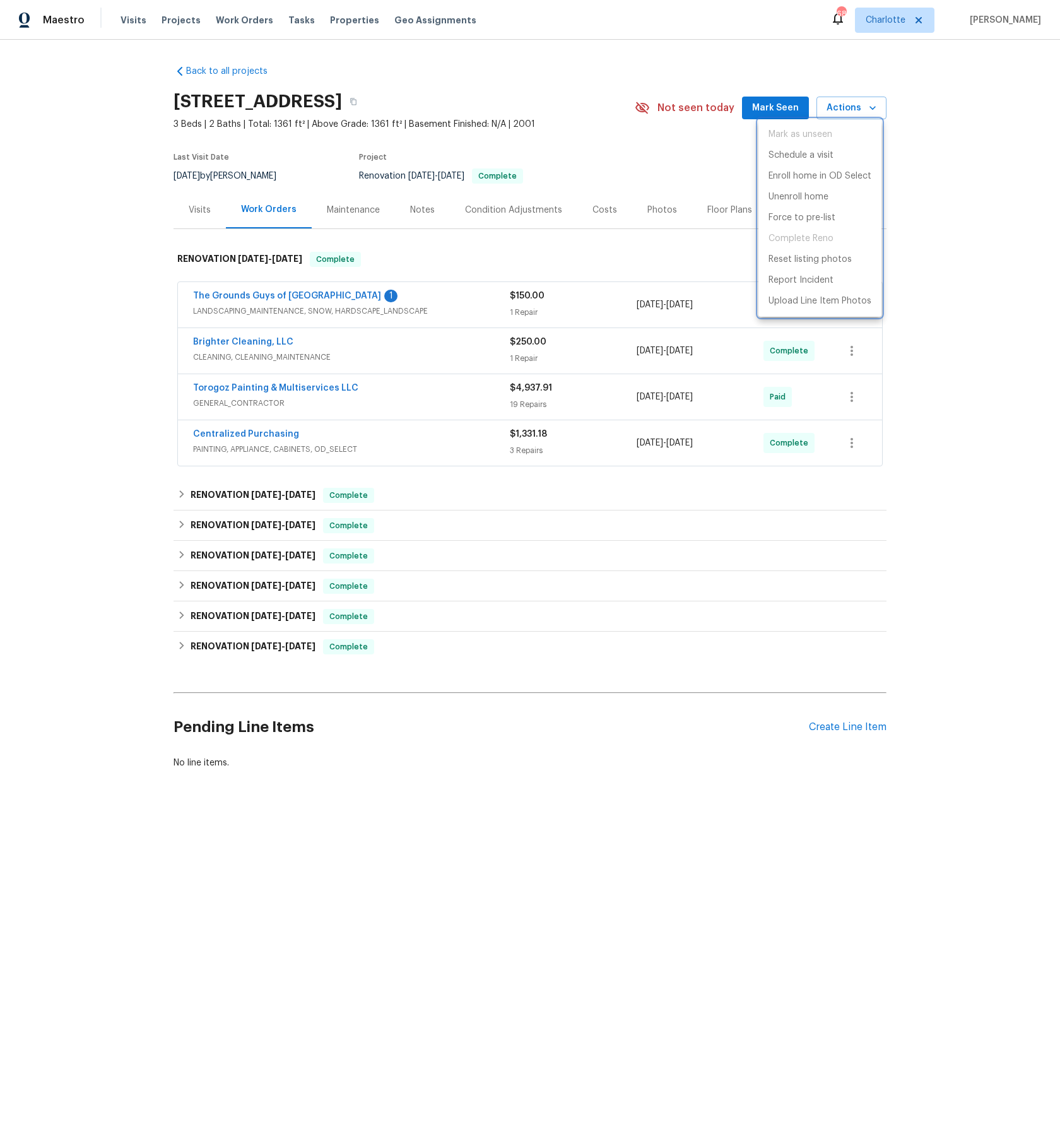
click at [1000, 391] on div at bounding box center [530, 561] width 1060 height 1122
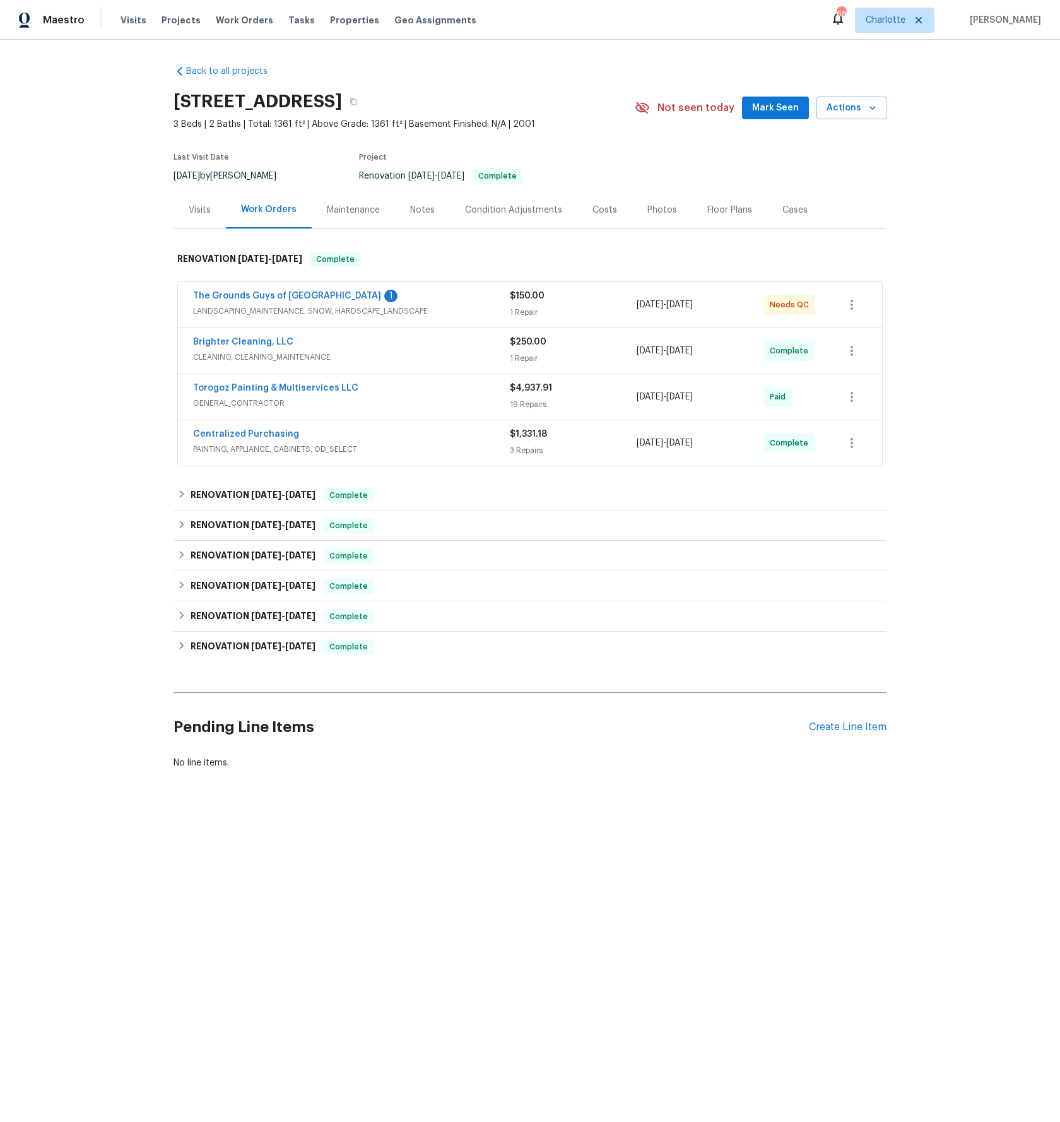
click at [1000, 391] on div "Back to all projects [STREET_ADDRESS] 3 Beds | 2 Baths | Total: 1361 ft² | Abov…" at bounding box center [530, 447] width 1060 height 815
click at [980, 380] on div "Back to all projects [STREET_ADDRESS] 3 Beds | 2 Baths | Total: 1361 ft² | Abov…" at bounding box center [530, 447] width 1060 height 815
click at [945, 213] on div "Back to all projects [STREET_ADDRESS] 3 Beds | 2 Baths | Total: 1361 ft² | Abov…" at bounding box center [530, 447] width 1060 height 815
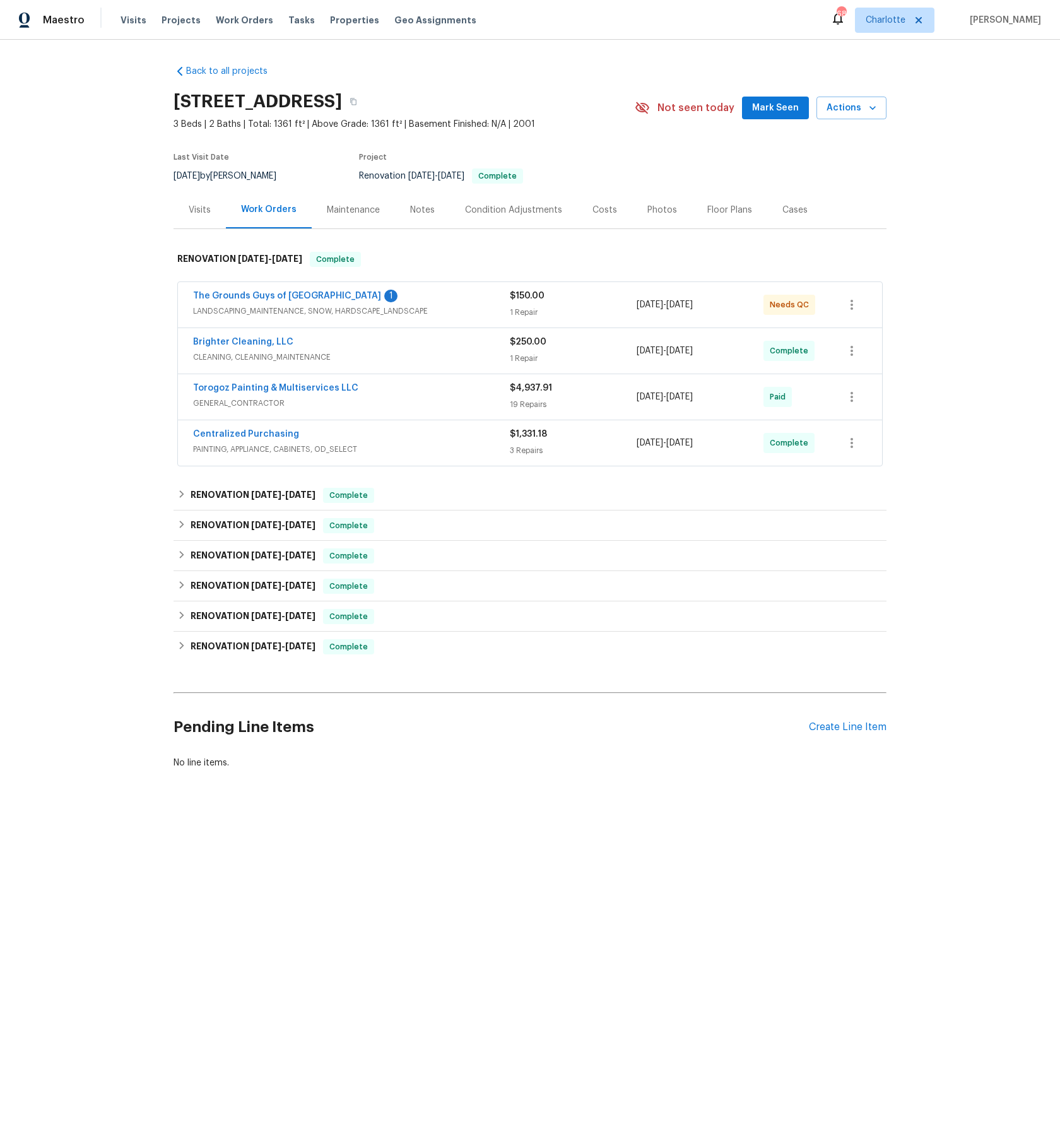
click at [972, 447] on div "Back to all projects [STREET_ADDRESS] 3 Beds | 2 Baths | Total: 1361 ft² | Abov…" at bounding box center [530, 447] width 1060 height 815
click at [877, 106] on button "Actions" at bounding box center [851, 108] width 70 height 23
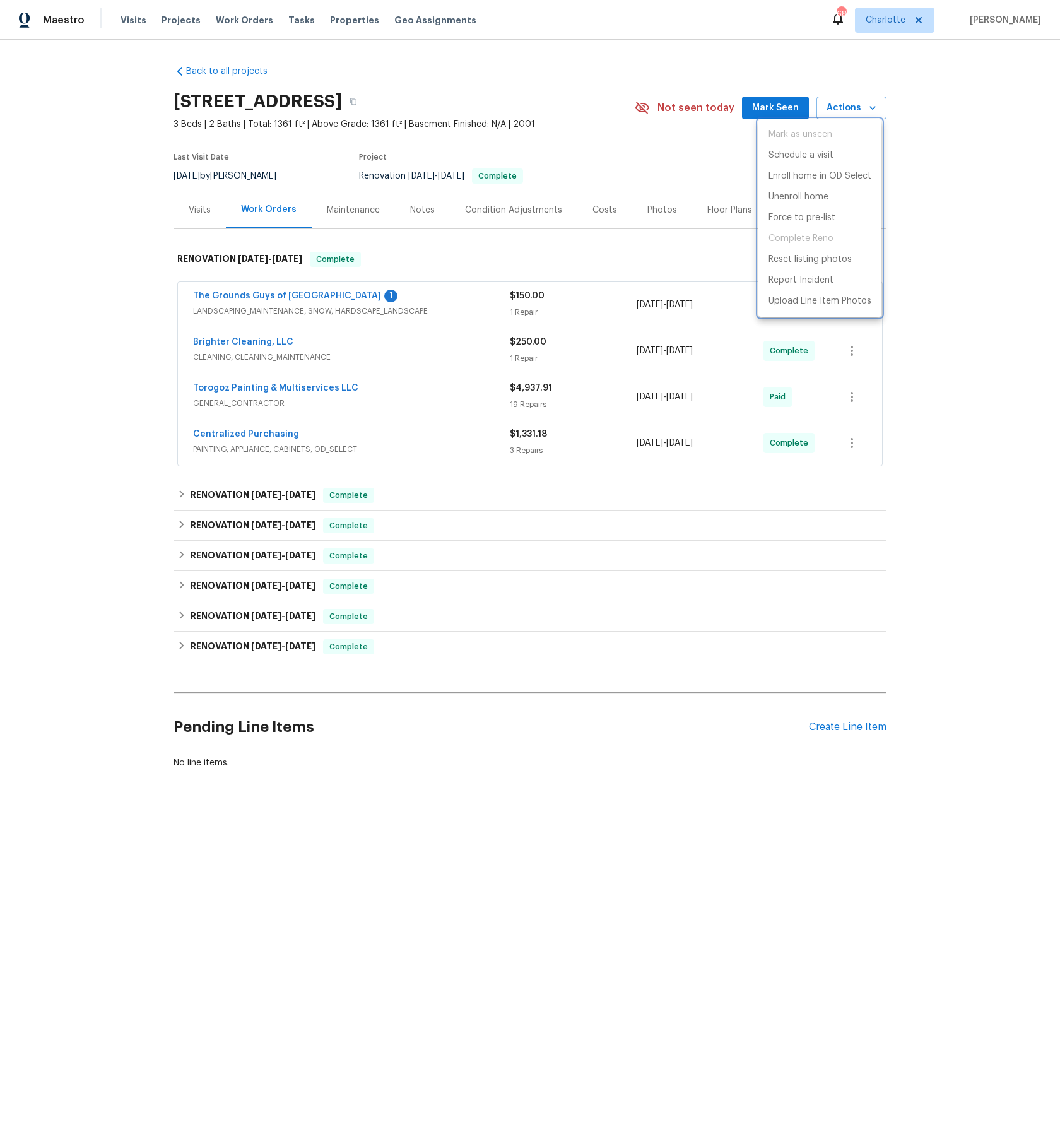
click at [987, 268] on div at bounding box center [530, 561] width 1060 height 1122
